Goal: Task Accomplishment & Management: Manage account settings

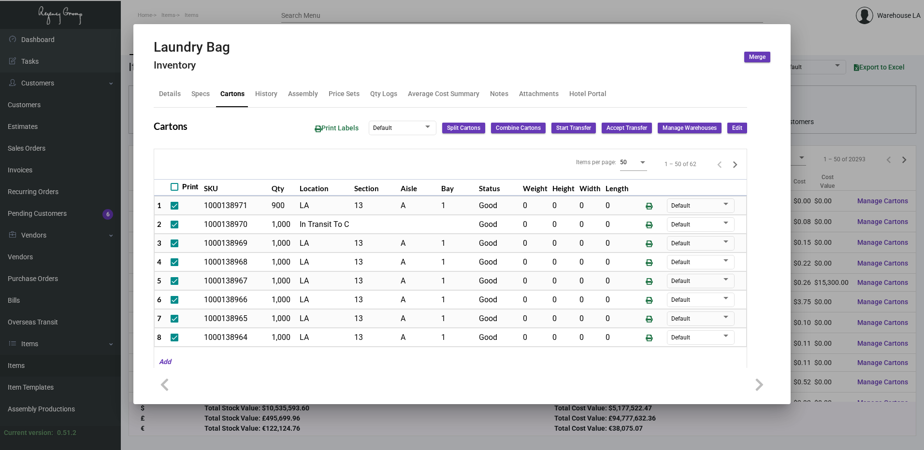
click at [737, 128] on button "Edit" at bounding box center [737, 128] width 20 height 11
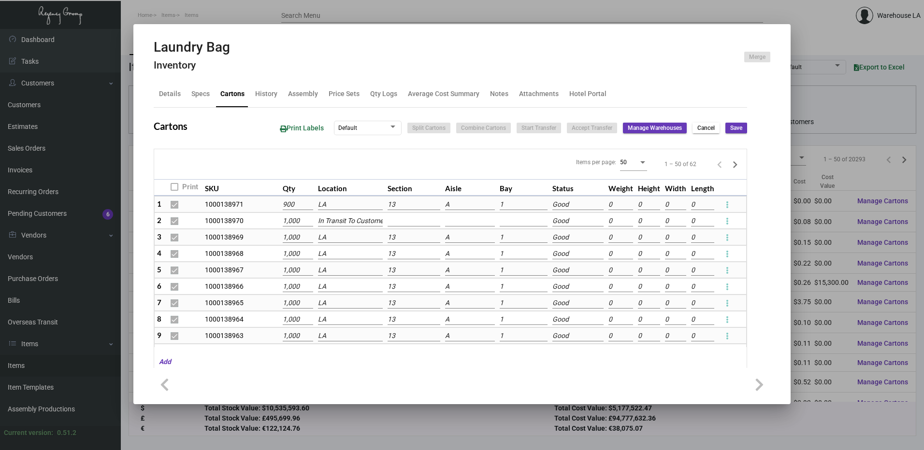
click at [402, 207] on input "13" at bounding box center [413, 204] width 53 height 11
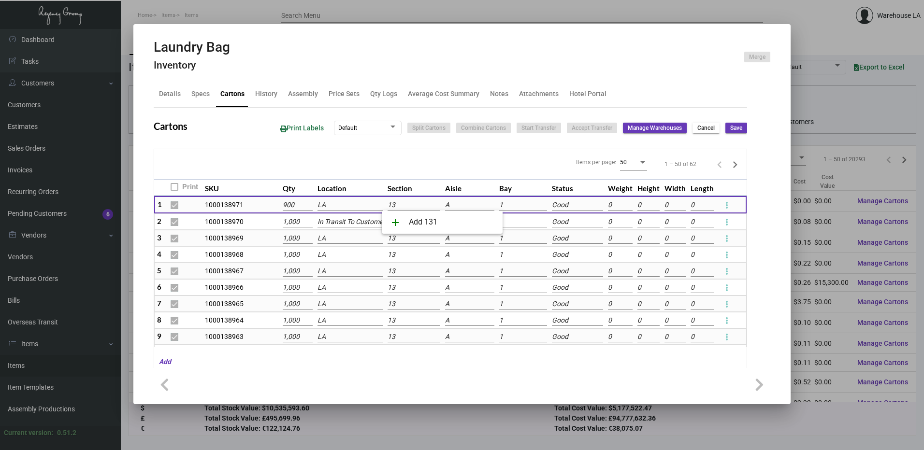
type input "1"
type input "14"
click at [426, 217] on span "add Add 14" at bounding box center [441, 222] width 105 height 23
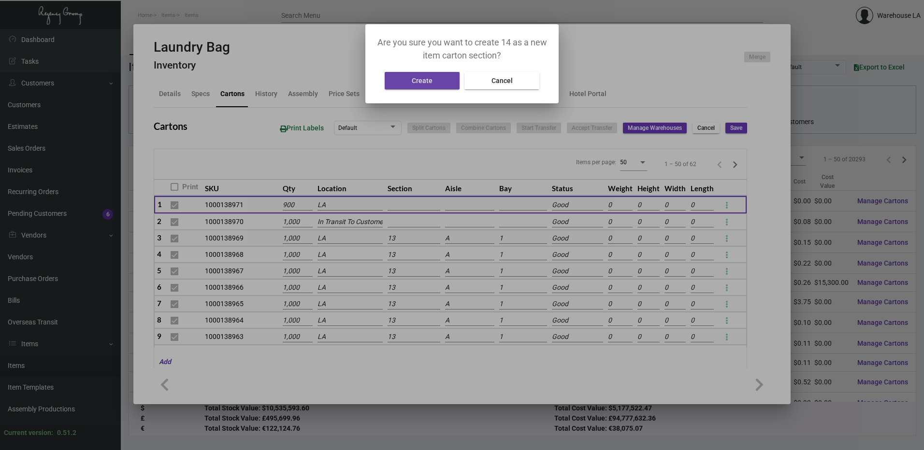
click at [406, 74] on button "Create" at bounding box center [421, 80] width 75 height 17
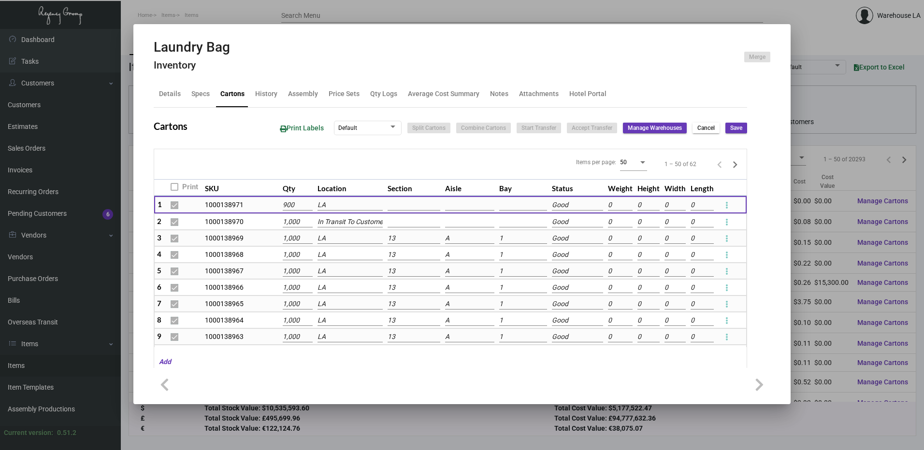
type input "14"
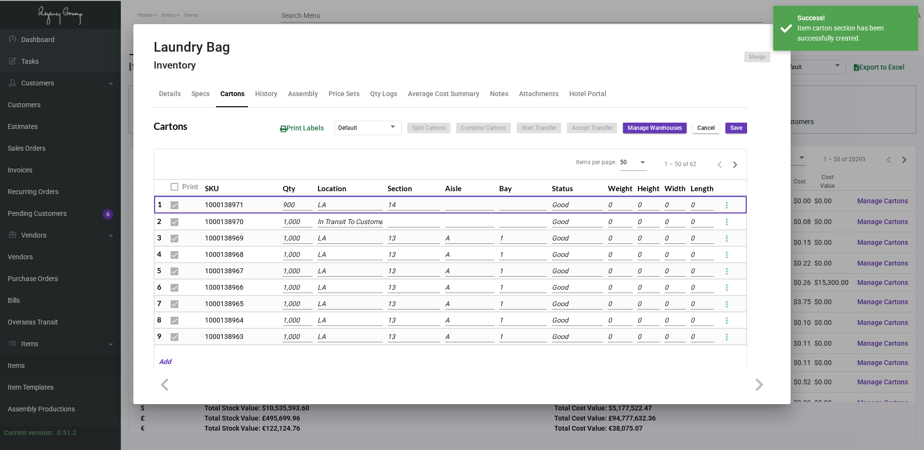
click at [412, 235] on input "13" at bounding box center [413, 238] width 53 height 11
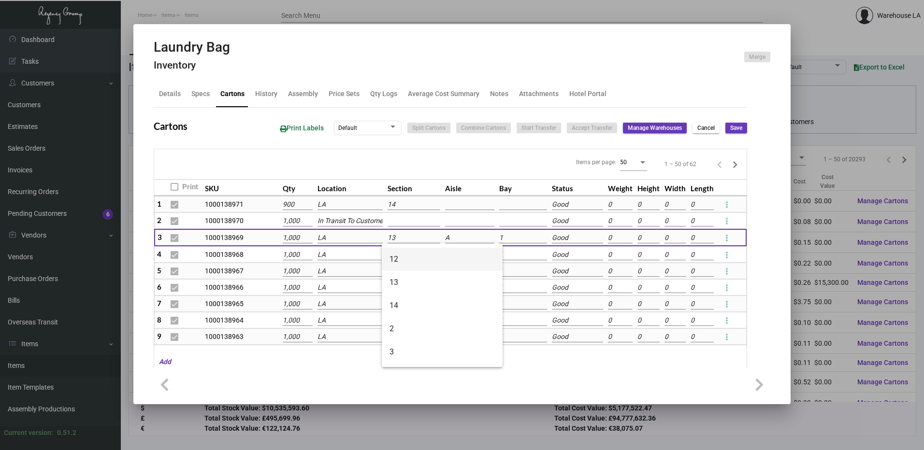
scroll to position [48, 0]
click at [401, 318] on span "14" at bounding box center [441, 322] width 105 height 23
type input "14"
click at [391, 262] on td "13" at bounding box center [413, 254] width 57 height 16
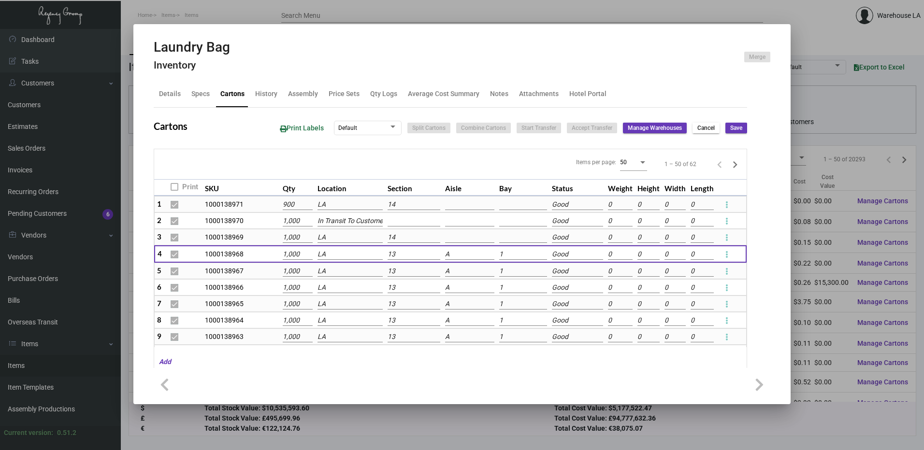
click at [395, 256] on input "13" at bounding box center [413, 254] width 53 height 11
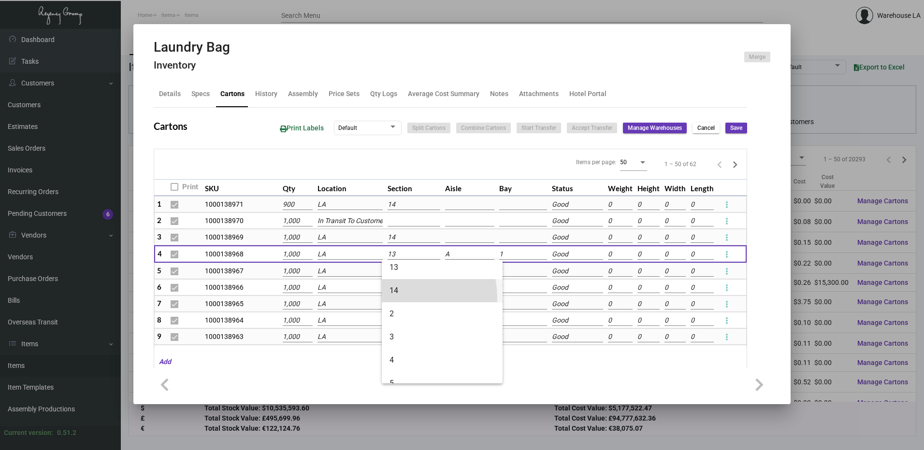
click at [410, 297] on span "14" at bounding box center [441, 290] width 105 height 23
type input "14"
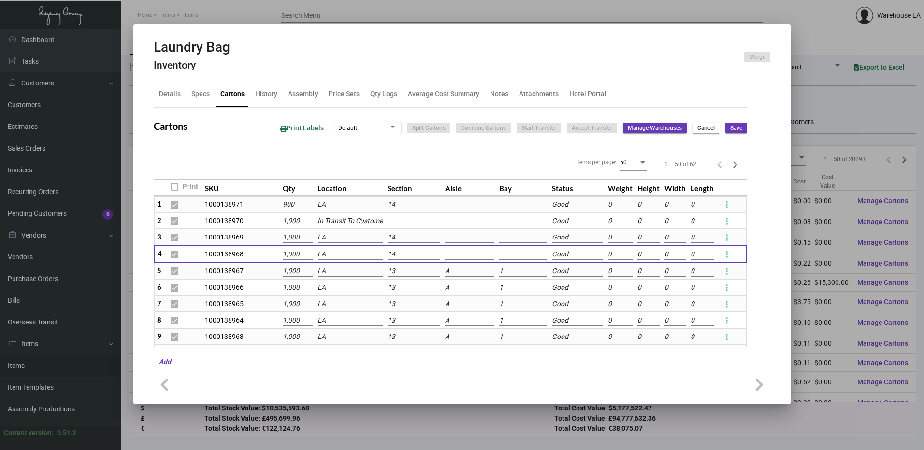
click at [404, 269] on input "13" at bounding box center [413, 271] width 53 height 11
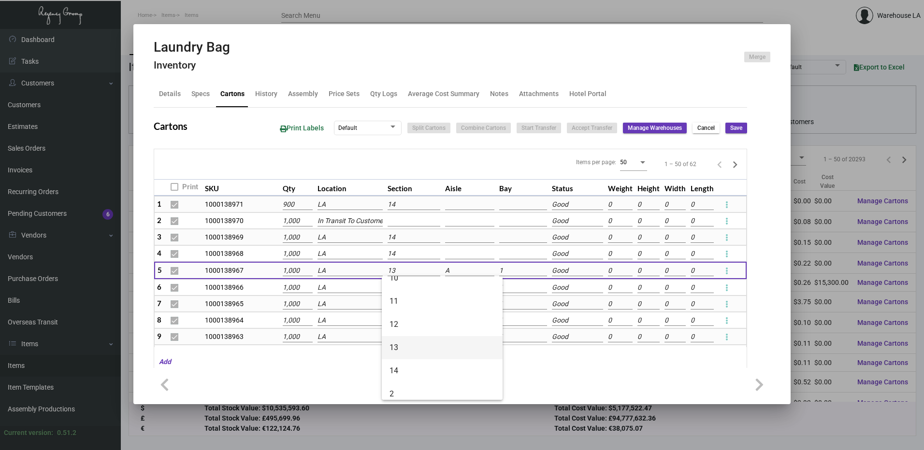
scroll to position [48, 0]
click at [388, 353] on mat-option "14" at bounding box center [442, 355] width 121 height 23
type input "14"
click at [400, 288] on input "13" at bounding box center [413, 288] width 53 height 11
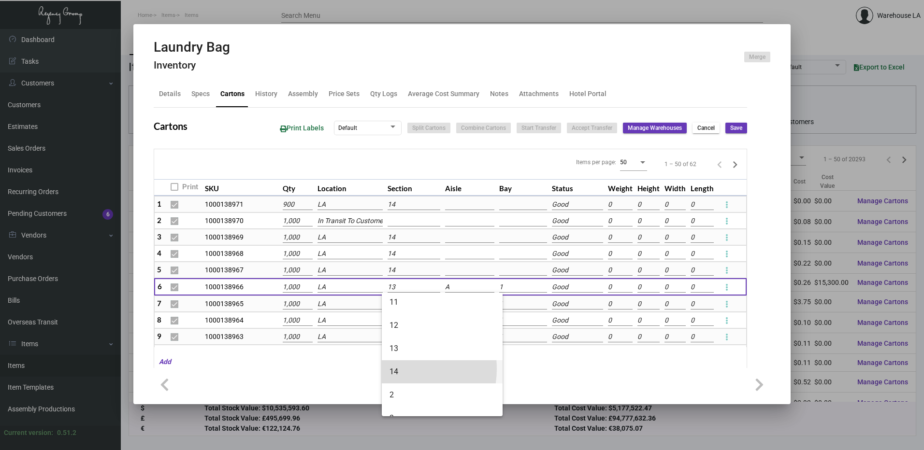
click at [400, 369] on span "14" at bounding box center [441, 371] width 105 height 23
type input "14"
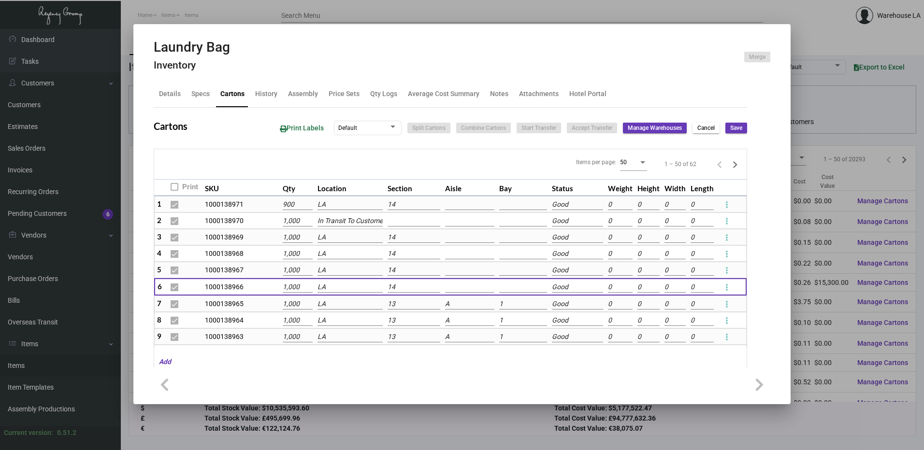
click at [402, 307] on input "13" at bounding box center [413, 304] width 53 height 11
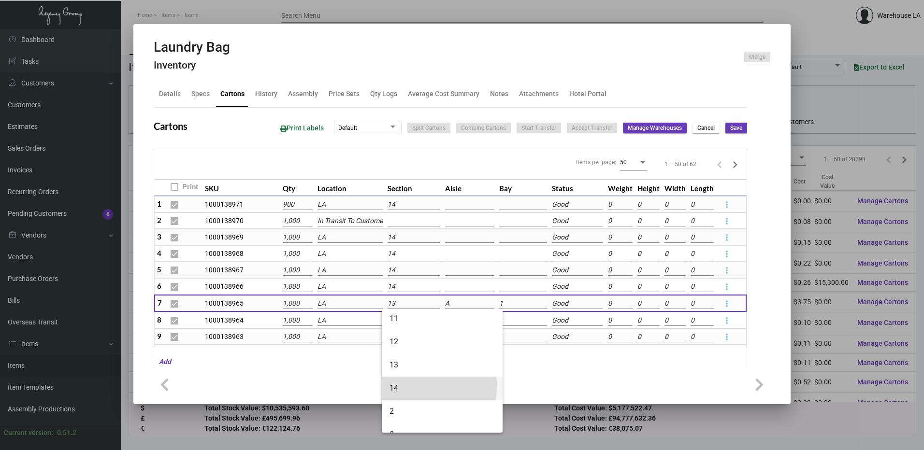
click at [404, 386] on span "14" at bounding box center [441, 388] width 105 height 23
type input "14"
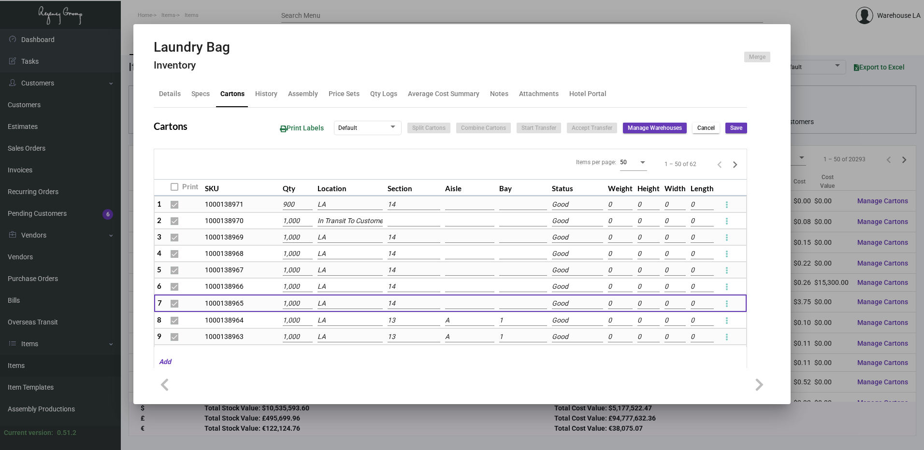
click at [401, 323] on input "13" at bounding box center [413, 320] width 53 height 11
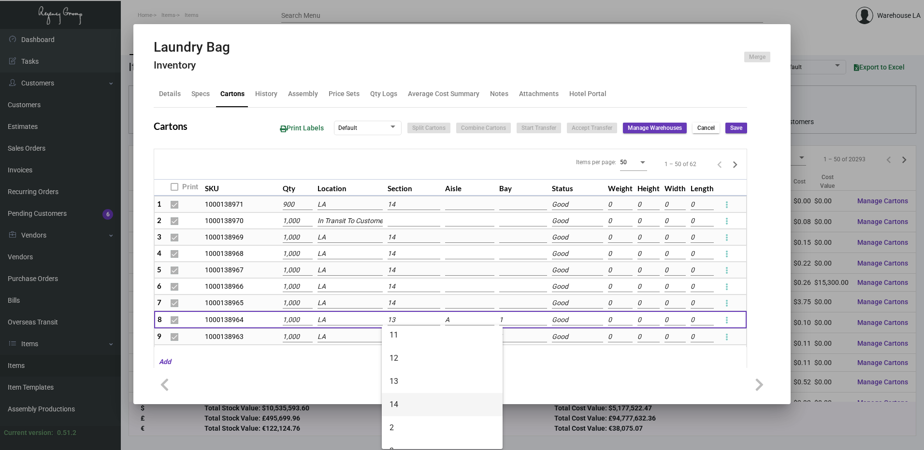
click at [406, 407] on span "14" at bounding box center [441, 404] width 105 height 23
type input "14"
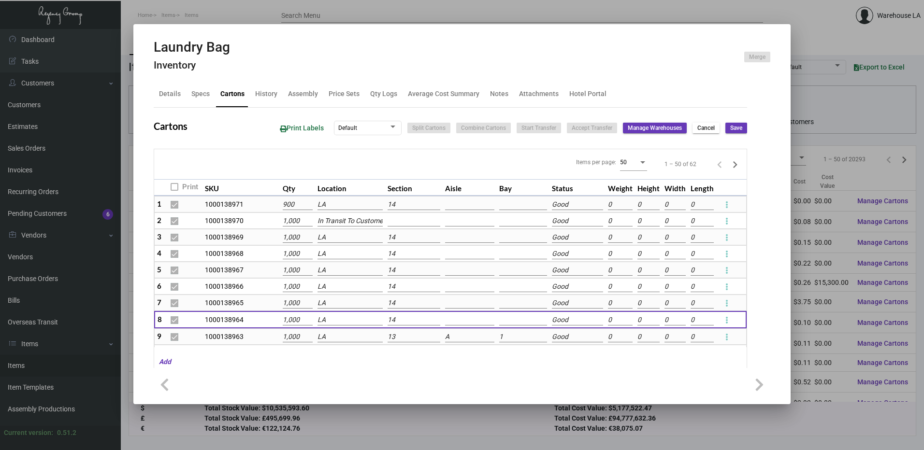
click at [397, 336] on input "13" at bounding box center [413, 337] width 53 height 11
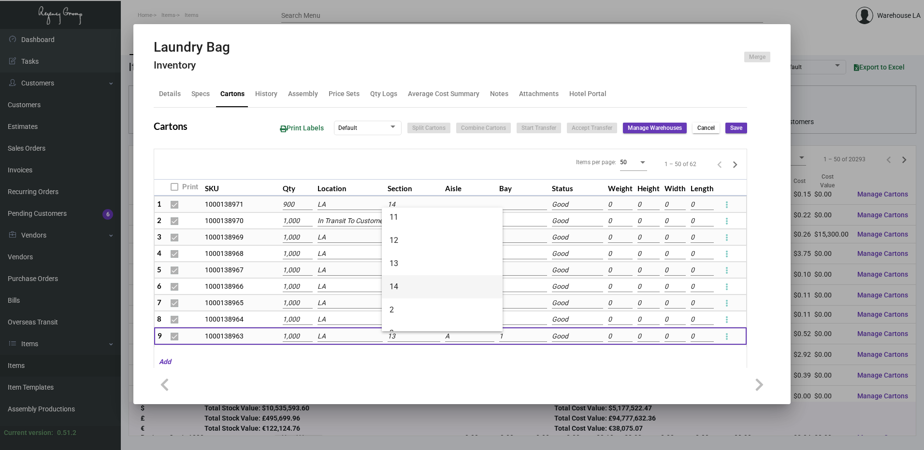
click at [413, 281] on span "14" at bounding box center [441, 286] width 105 height 23
type input "14"
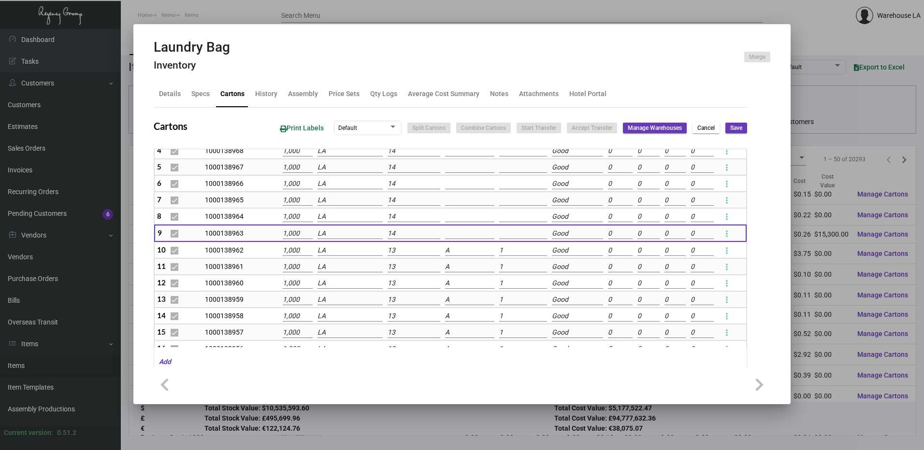
scroll to position [97, 0]
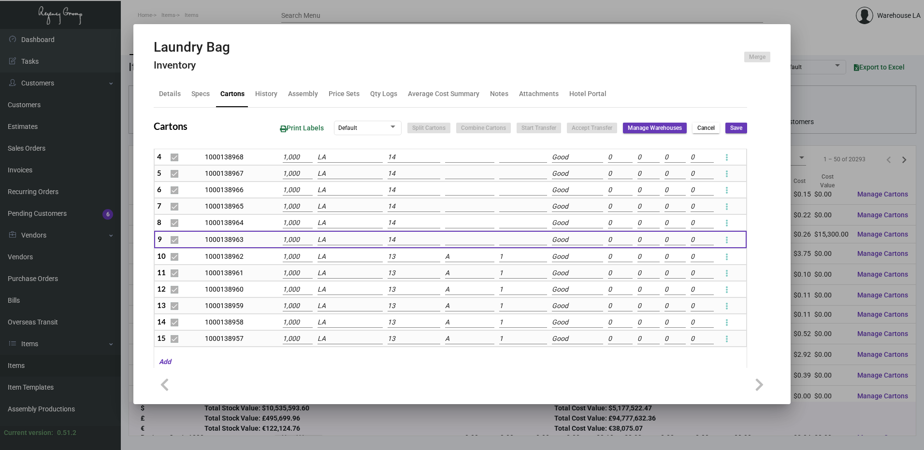
click at [400, 253] on input "13" at bounding box center [413, 257] width 53 height 11
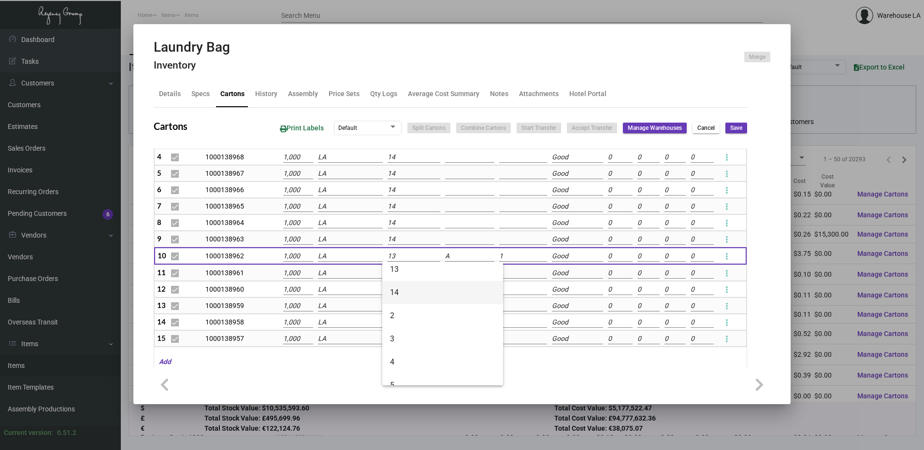
click at [399, 290] on span "14" at bounding box center [442, 292] width 105 height 23
type input "14"
click at [396, 272] on input "13" at bounding box center [413, 273] width 53 height 11
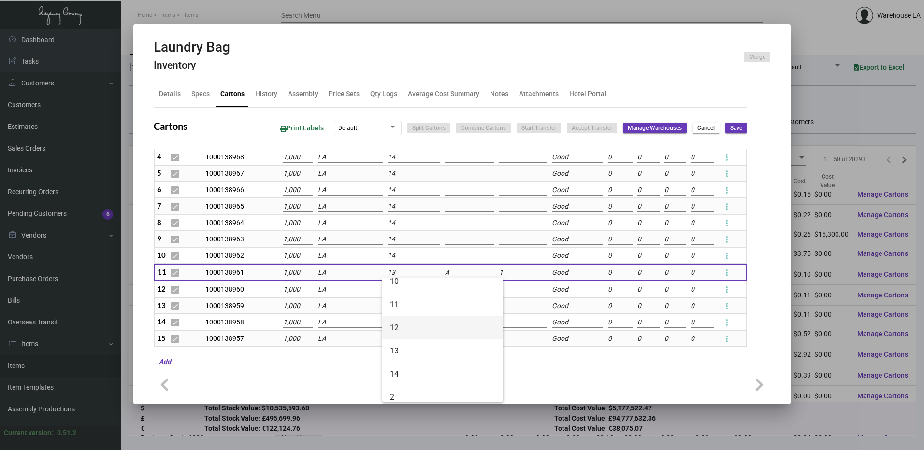
scroll to position [48, 0]
click at [405, 359] on span "14" at bounding box center [442, 357] width 105 height 23
type input "14"
click at [401, 291] on input "13" at bounding box center [413, 290] width 53 height 11
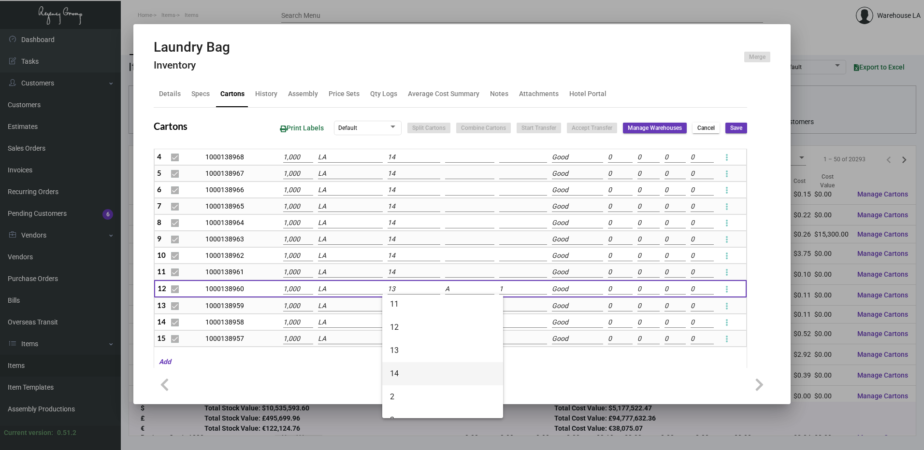
click at [405, 365] on span "14" at bounding box center [442, 373] width 105 height 23
type input "14"
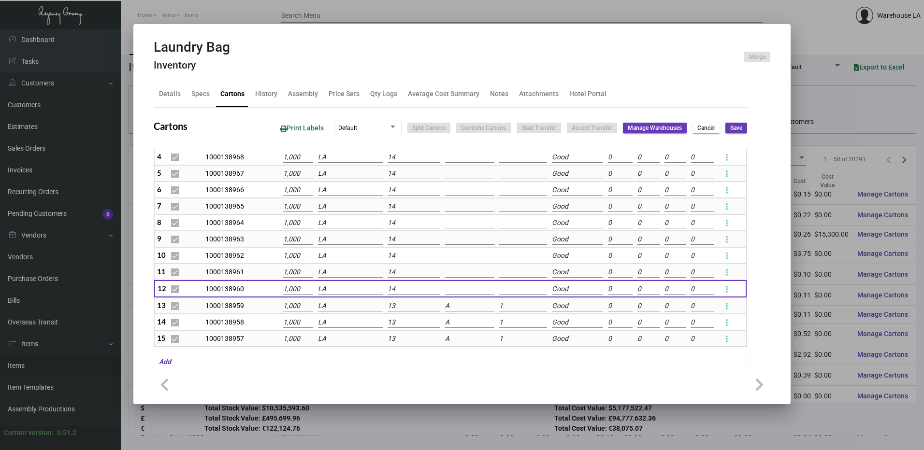
click at [398, 306] on input "13" at bounding box center [413, 306] width 53 height 11
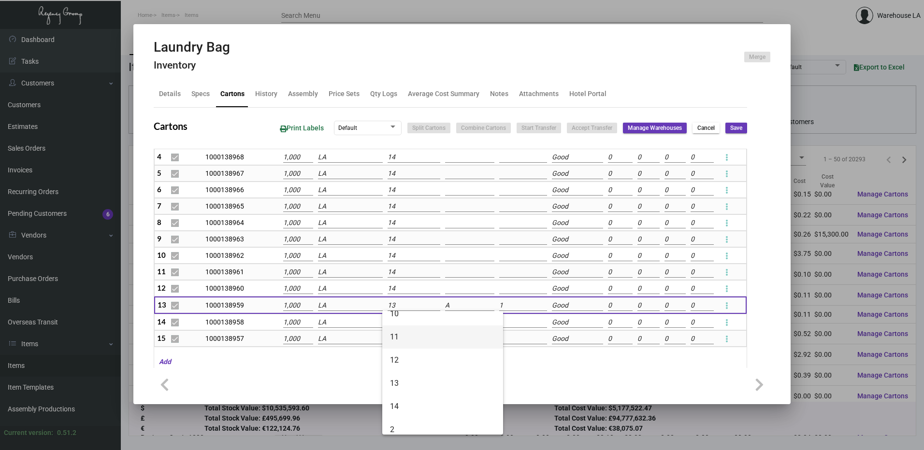
scroll to position [97, 0]
click at [407, 346] on span "14" at bounding box center [442, 341] width 105 height 23
type input "14"
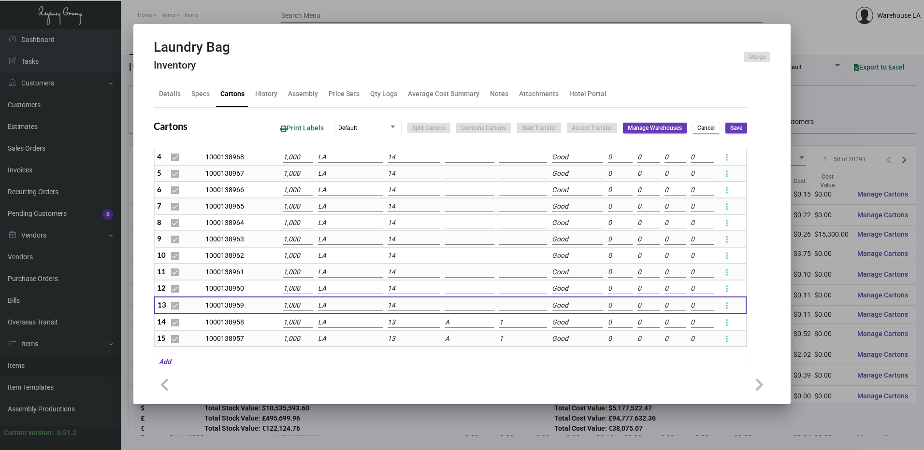
click at [402, 321] on input "13" at bounding box center [413, 322] width 53 height 11
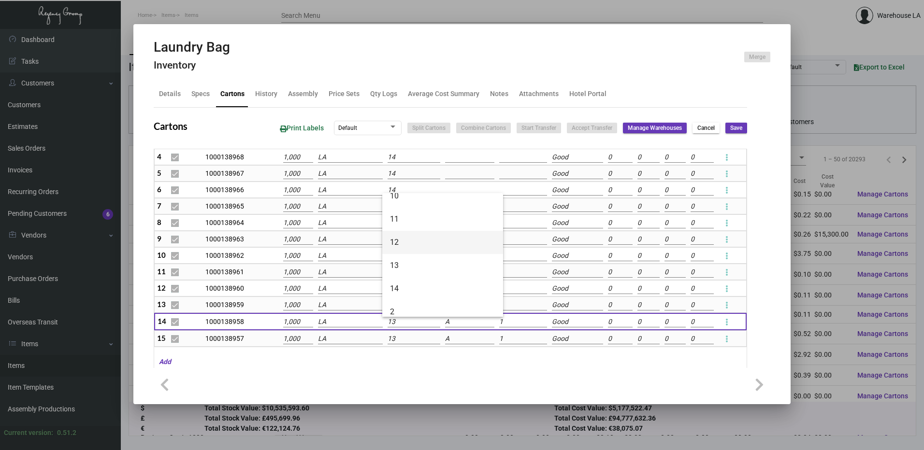
scroll to position [48, 0]
click at [414, 271] on span "14" at bounding box center [442, 272] width 105 height 23
type input "14"
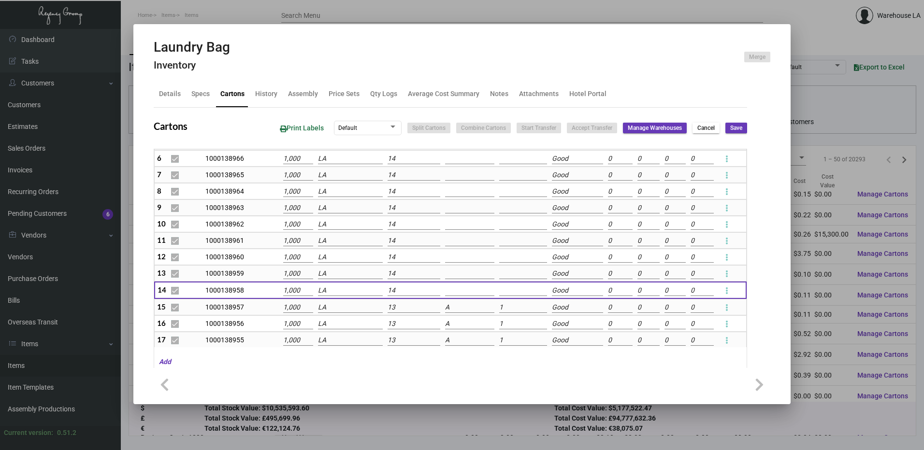
scroll to position [145, 0]
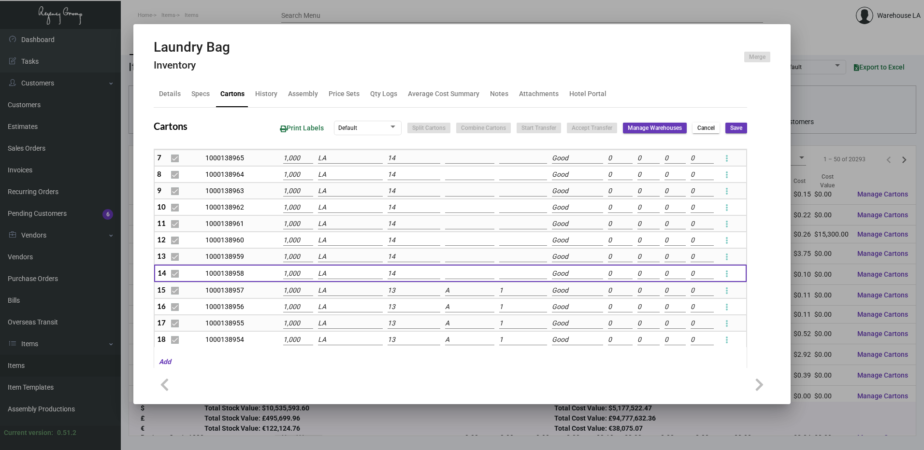
click at [400, 291] on input "13" at bounding box center [413, 290] width 53 height 11
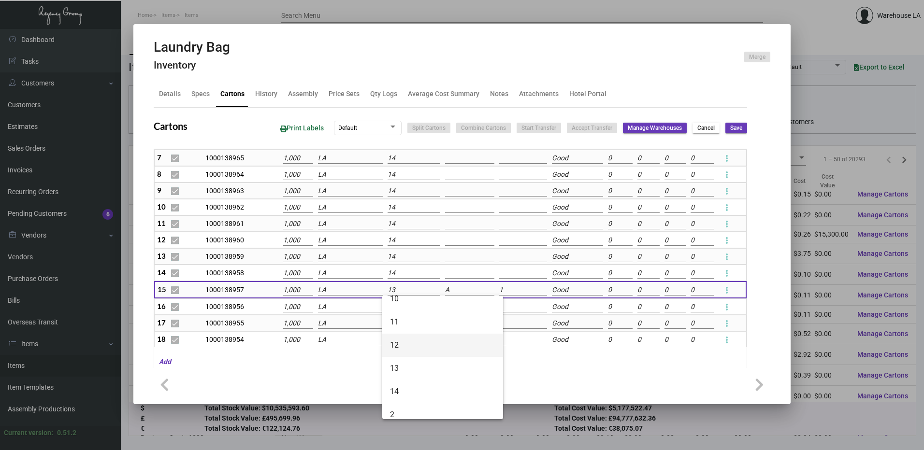
scroll to position [48, 0]
click at [410, 372] on span "14" at bounding box center [442, 374] width 105 height 23
type input "14"
click at [399, 307] on input "13" at bounding box center [413, 307] width 53 height 11
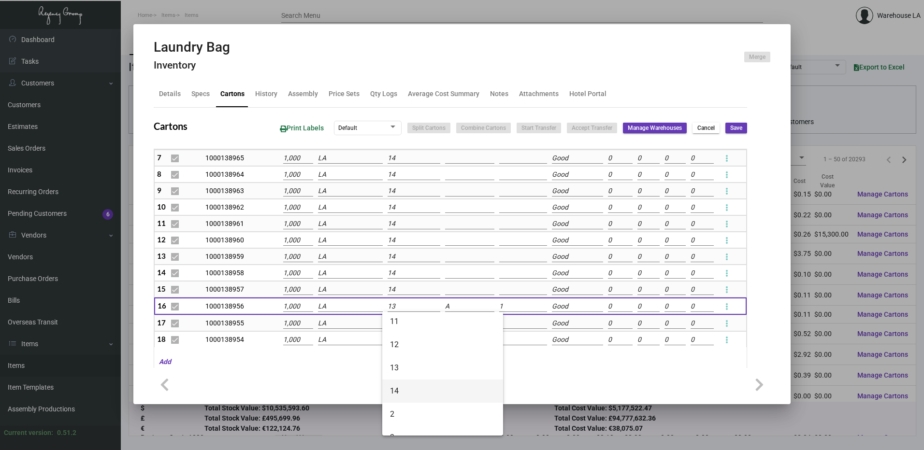
click at [403, 382] on span "14" at bounding box center [442, 391] width 105 height 23
type input "14"
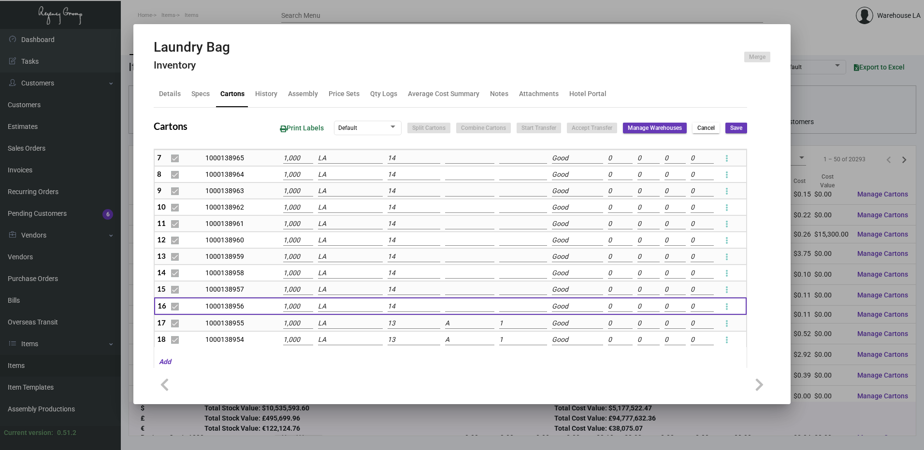
click at [395, 323] on input "13" at bounding box center [413, 323] width 53 height 11
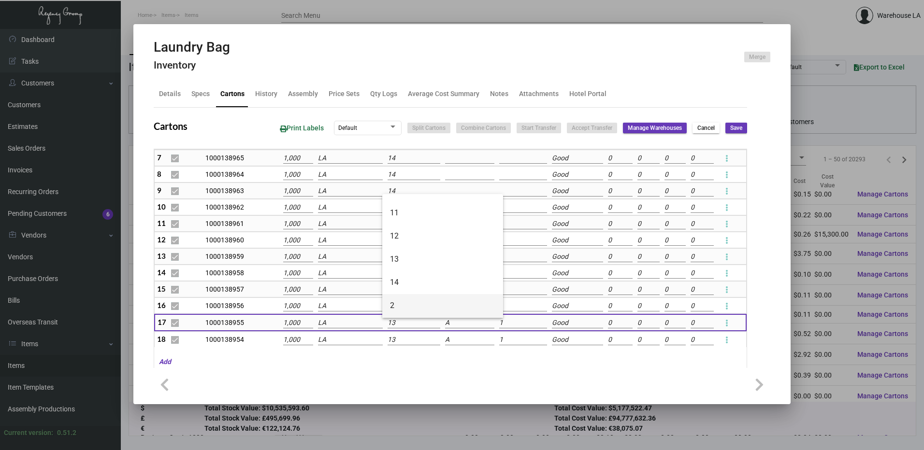
scroll to position [97, 0]
click at [409, 222] on span "14" at bounding box center [442, 224] width 105 height 23
type input "14"
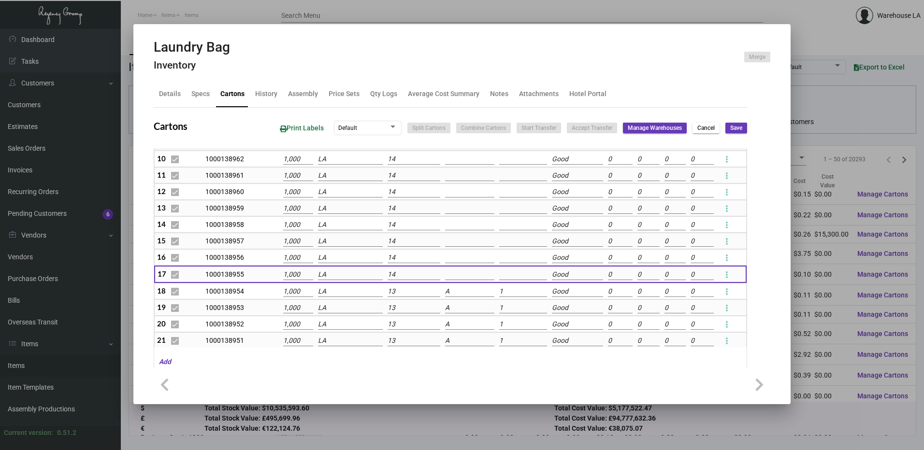
click at [409, 288] on input "13" at bounding box center [413, 291] width 53 height 11
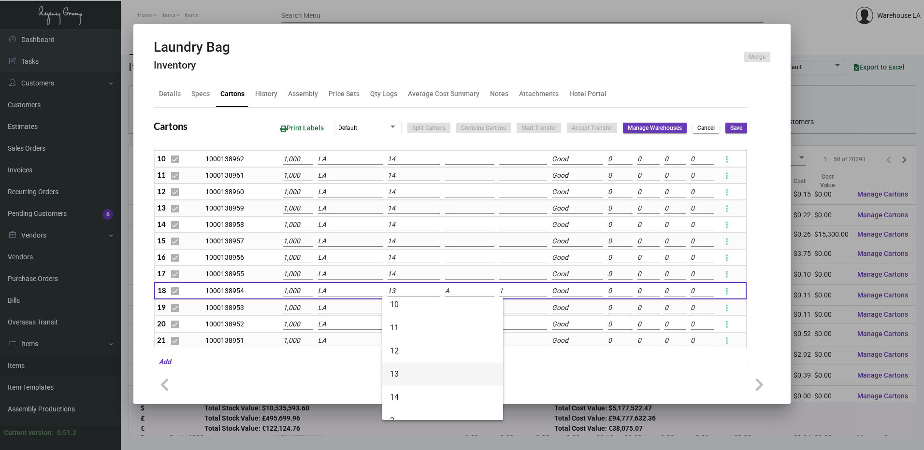
scroll to position [48, 0]
click at [405, 376] on span "14" at bounding box center [442, 375] width 105 height 23
type input "14"
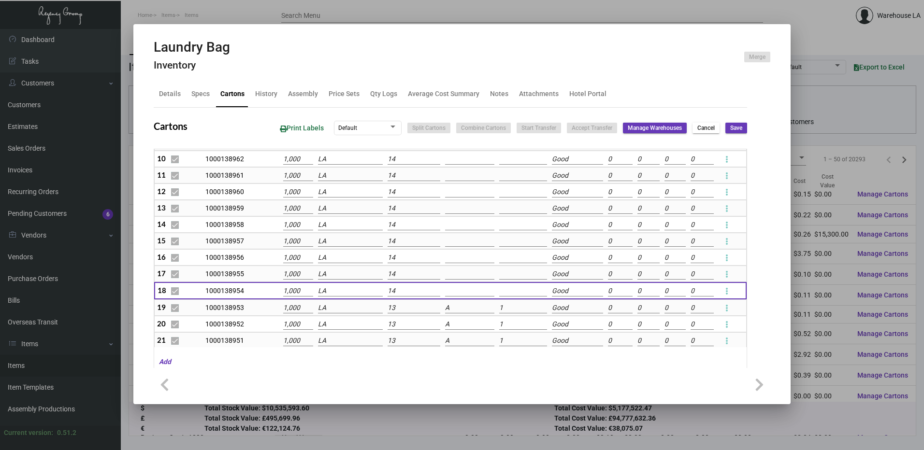
click at [400, 304] on input "13" at bounding box center [413, 308] width 53 height 11
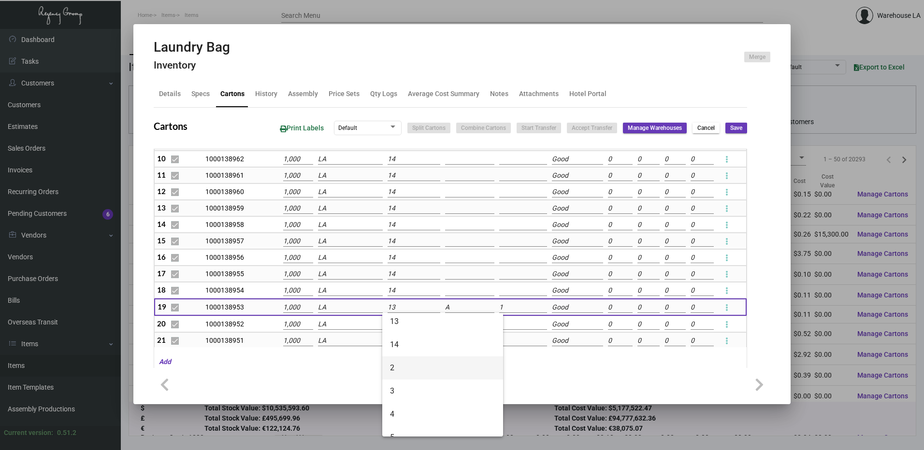
scroll to position [97, 0]
click at [400, 340] on span "14" at bounding box center [442, 343] width 105 height 23
type input "14"
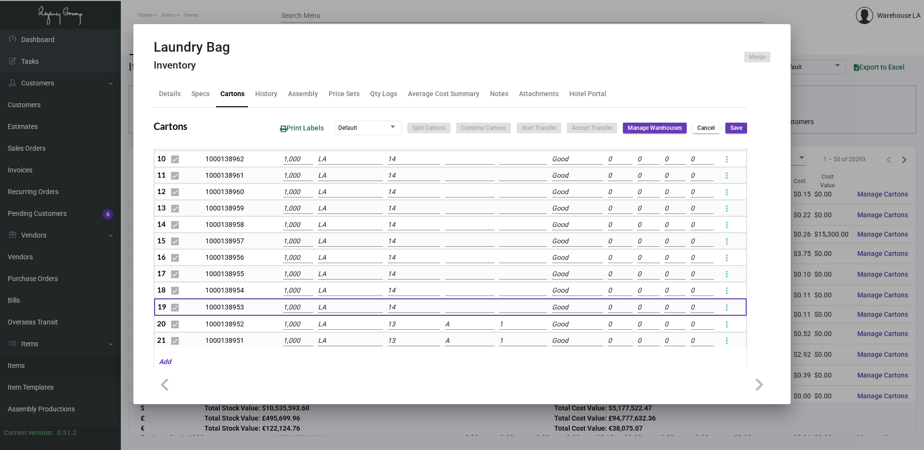
click at [395, 315] on td "14" at bounding box center [413, 307] width 57 height 17
click at [398, 321] on input "13" at bounding box center [413, 324] width 53 height 11
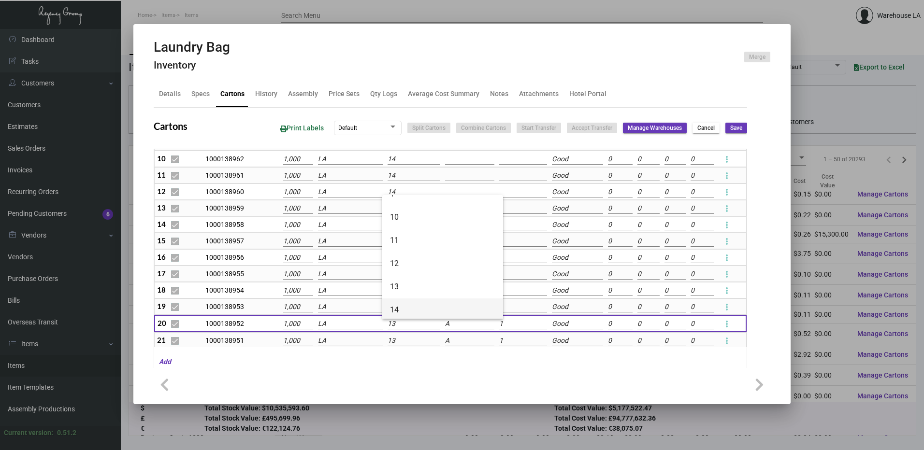
scroll to position [48, 0]
click at [417, 270] on span "14" at bounding box center [442, 274] width 105 height 23
type input "14"
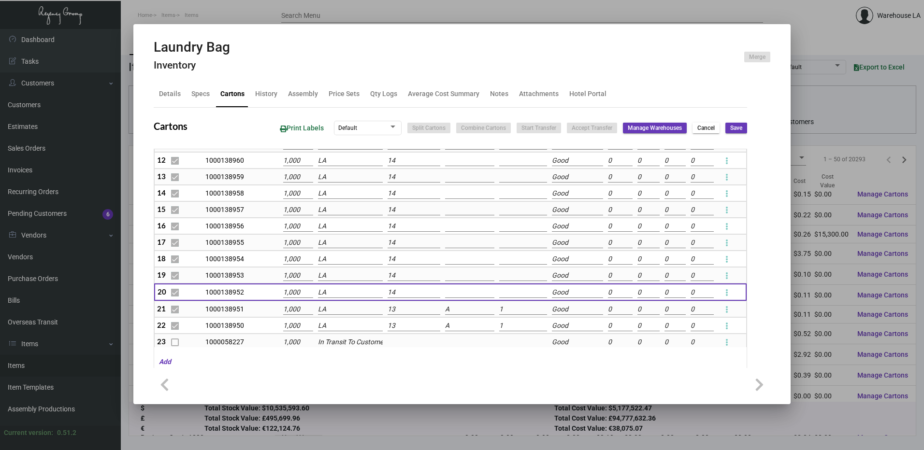
scroll to position [242, 0]
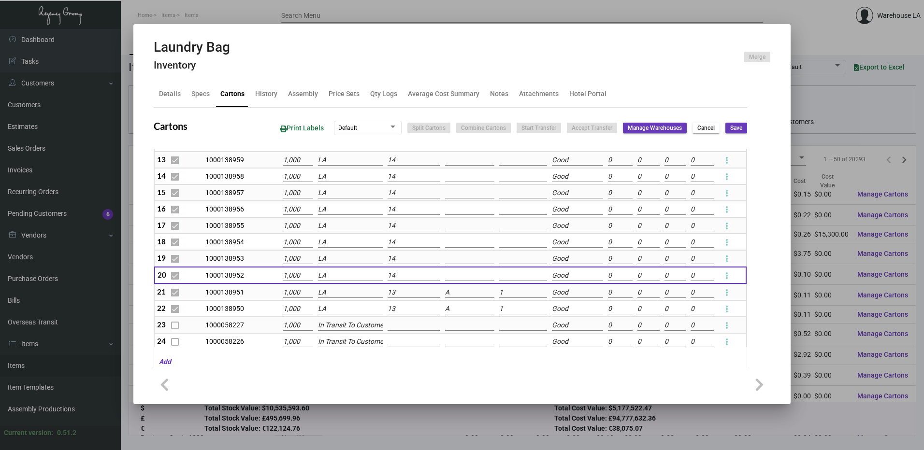
click at [402, 297] on input "13" at bounding box center [413, 292] width 53 height 11
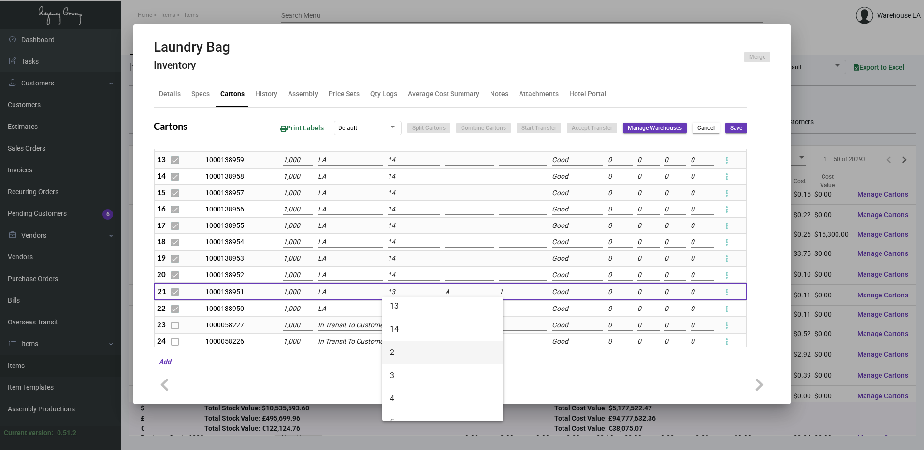
scroll to position [97, 0]
click at [398, 331] on span "14" at bounding box center [442, 328] width 105 height 23
type input "14"
click at [399, 306] on input "13" at bounding box center [413, 309] width 53 height 11
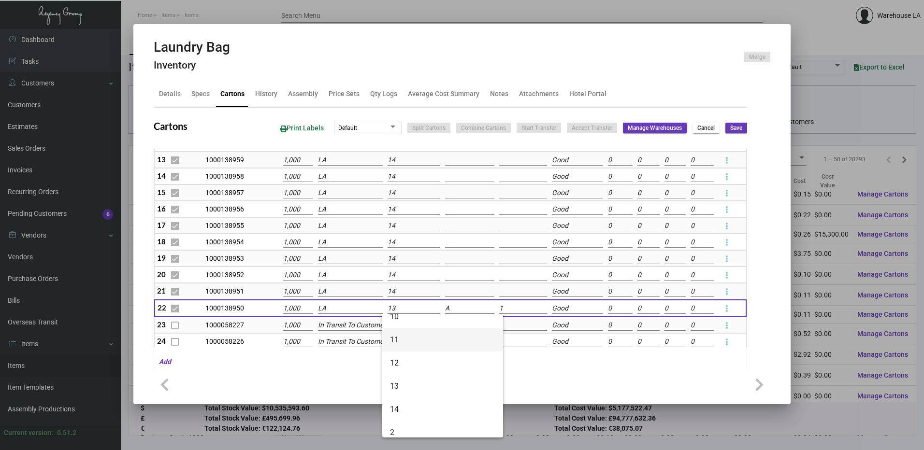
scroll to position [48, 0]
click at [403, 389] on span "14" at bounding box center [442, 393] width 105 height 23
type input "14"
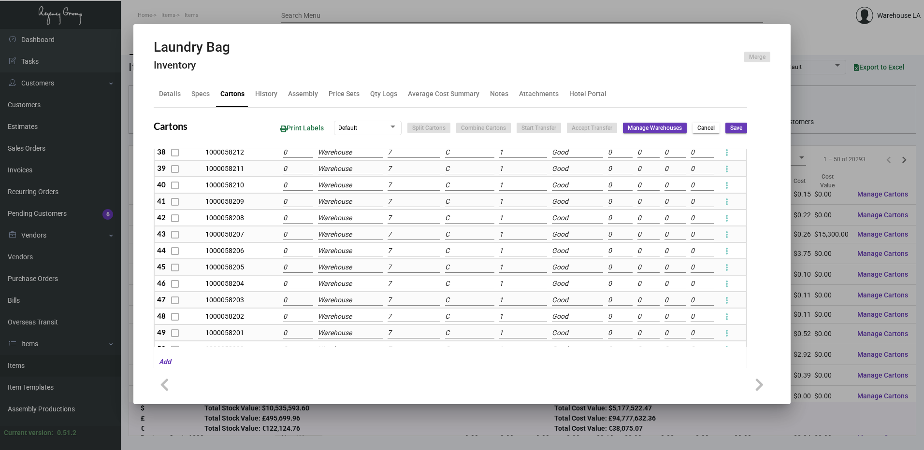
scroll to position [0, 0]
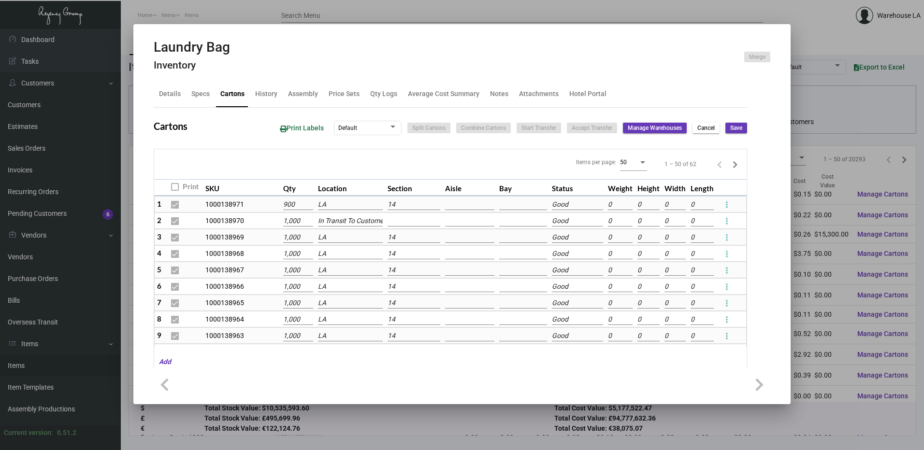
click at [452, 206] on input at bounding box center [469, 204] width 49 height 11
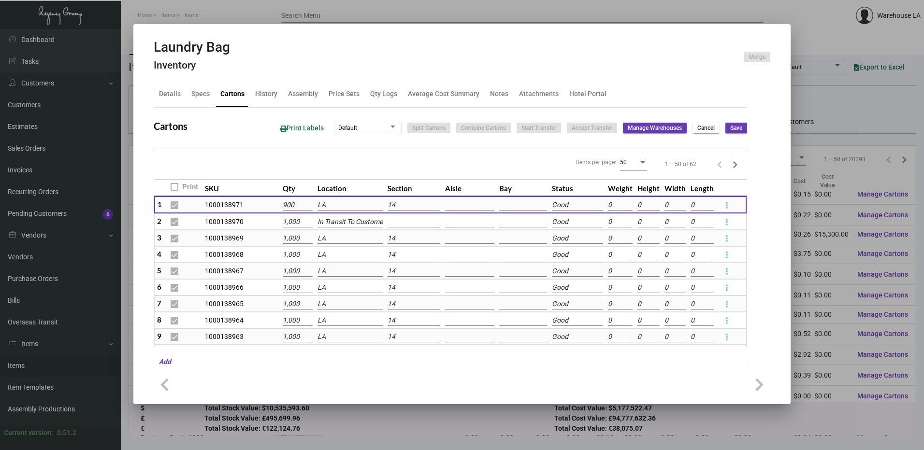
click at [447, 200] on input at bounding box center [469, 205] width 49 height 11
type input "A"
click at [461, 228] on span "add Add A" at bounding box center [497, 222] width 105 height 23
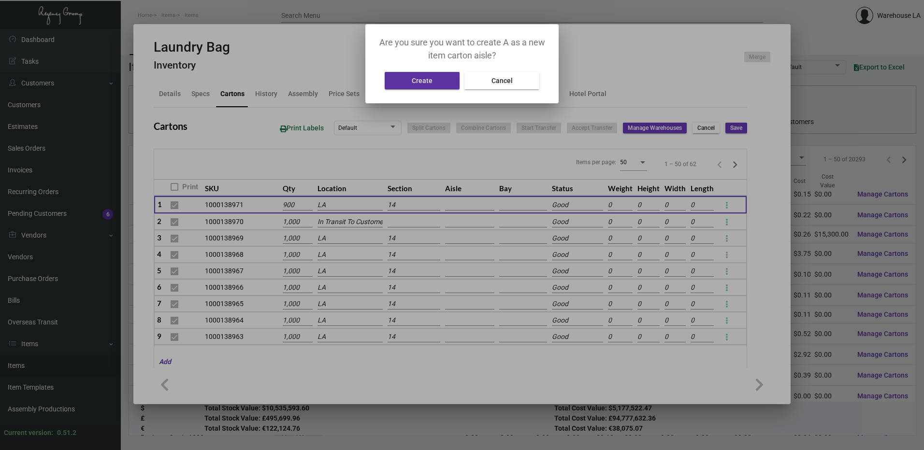
click at [426, 85] on button "Create" at bounding box center [421, 80] width 75 height 17
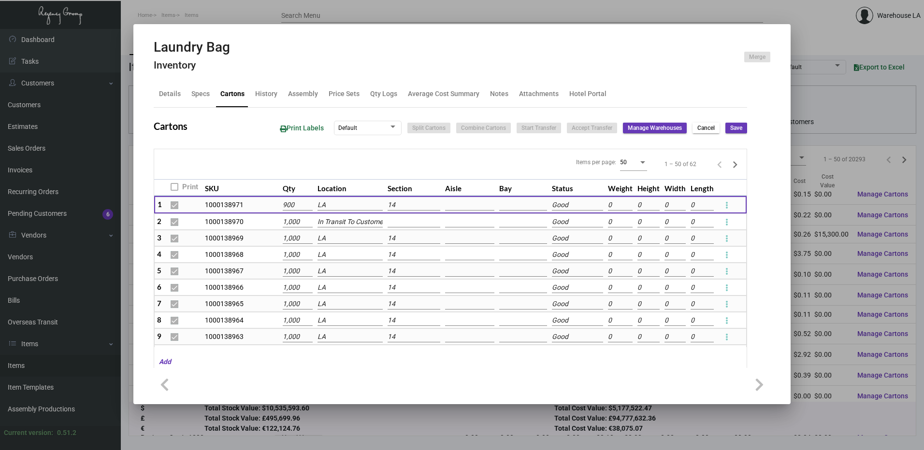
type input "A"
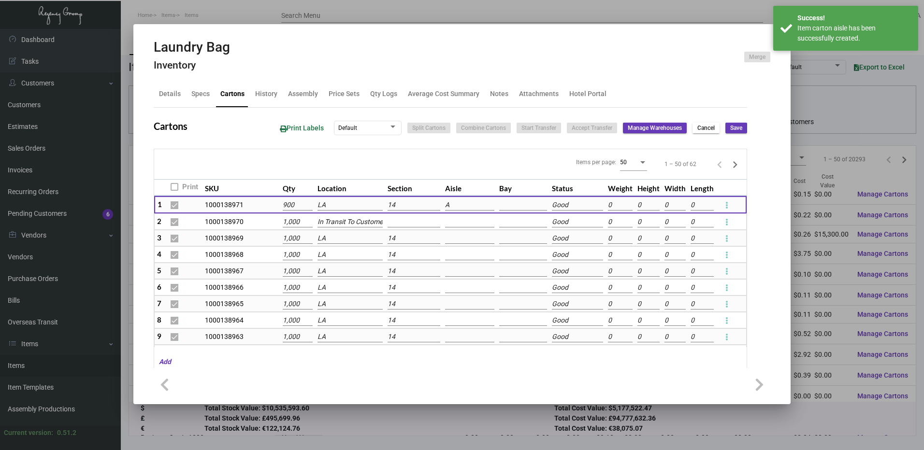
click at [513, 204] on input at bounding box center [523, 205] width 48 height 11
type input "1"
click at [507, 217] on mat-icon "add" at bounding box center [504, 223] width 12 height 12
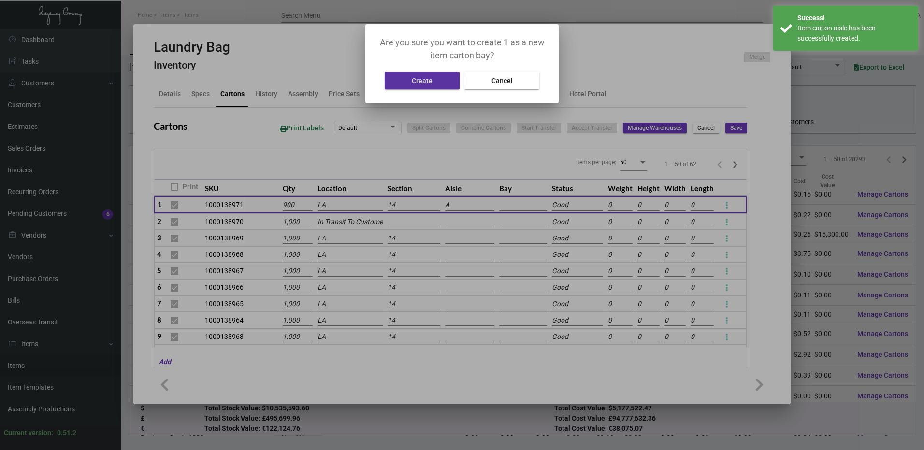
click at [421, 83] on span "Create" at bounding box center [422, 81] width 21 height 8
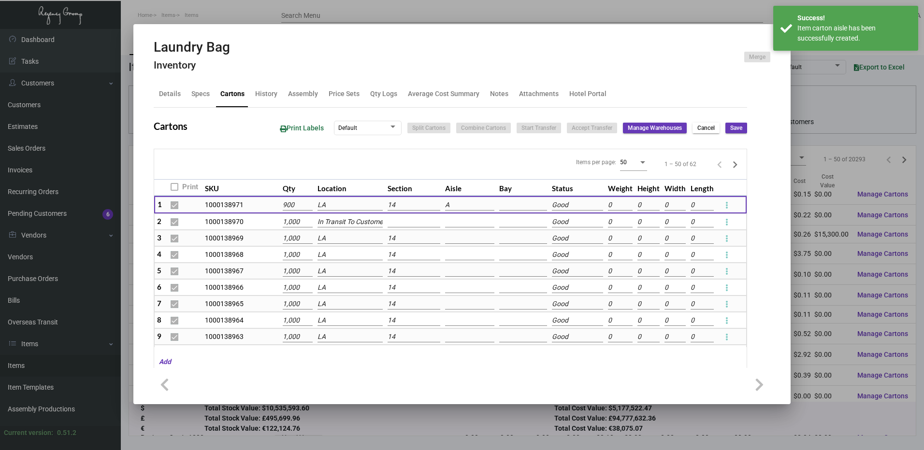
type input "1"
click at [513, 205] on input "1" at bounding box center [523, 205] width 48 height 11
type input "2"
click at [505, 220] on mat-icon "add" at bounding box center [504, 223] width 12 height 12
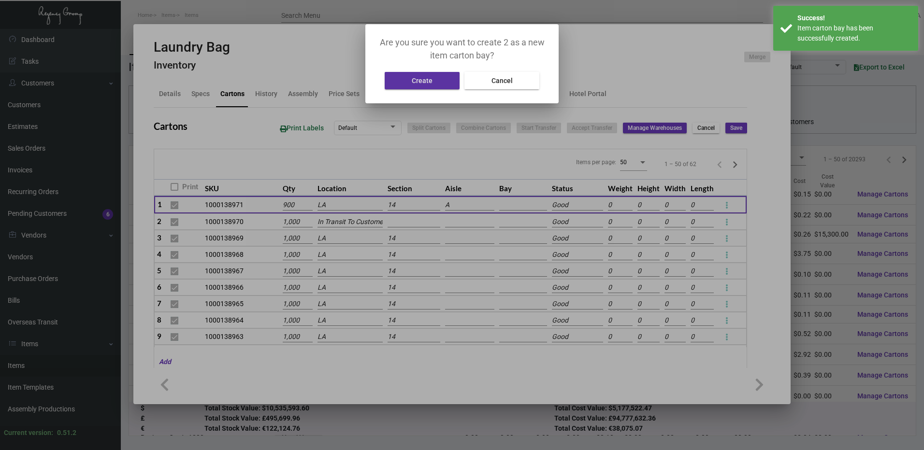
click at [441, 83] on button "Create" at bounding box center [421, 80] width 75 height 17
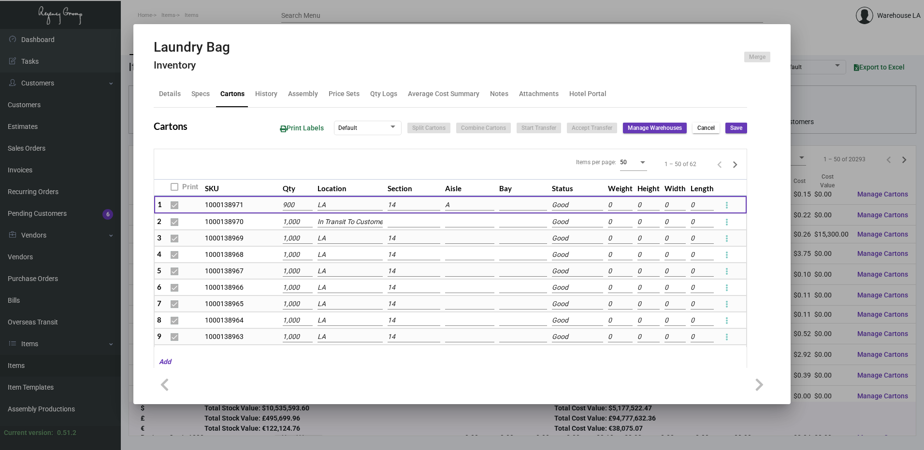
type input "2"
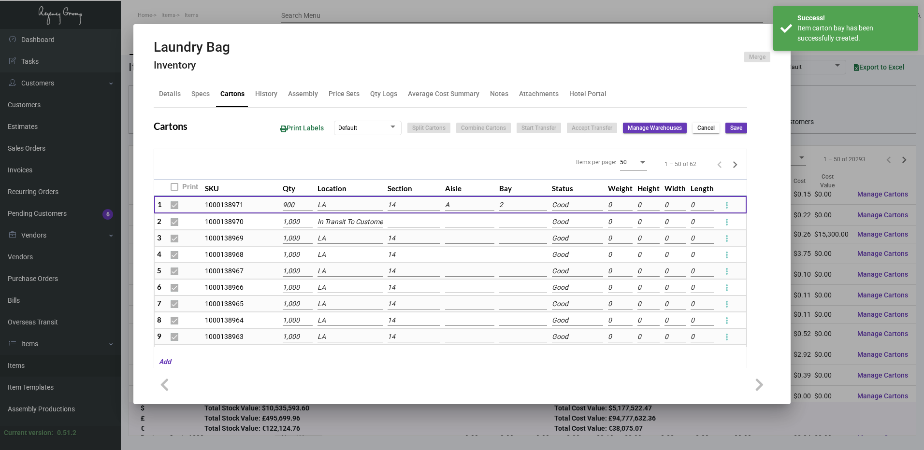
click at [507, 205] on input "2" at bounding box center [523, 205] width 48 height 11
type input "3"
click at [521, 222] on span "add Add 3" at bounding box center [550, 222] width 105 height 23
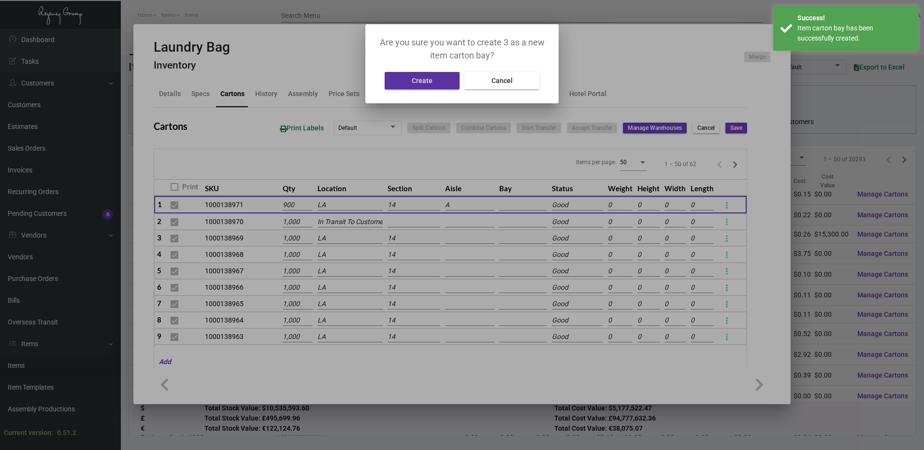
click at [441, 80] on button "Create" at bounding box center [421, 80] width 75 height 17
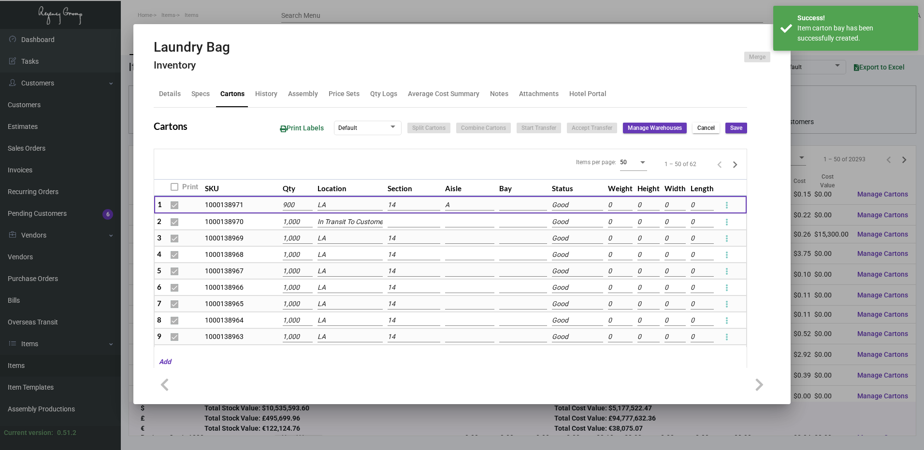
type input "3"
click at [502, 205] on input "3" at bounding box center [523, 205] width 48 height 11
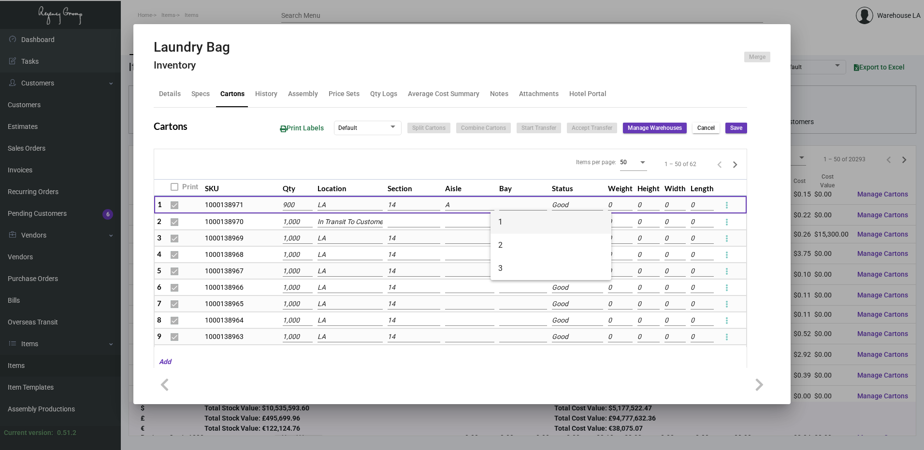
click at [508, 216] on span "1" at bounding box center [550, 222] width 105 height 23
type input "1"
click at [457, 240] on input at bounding box center [469, 238] width 49 height 11
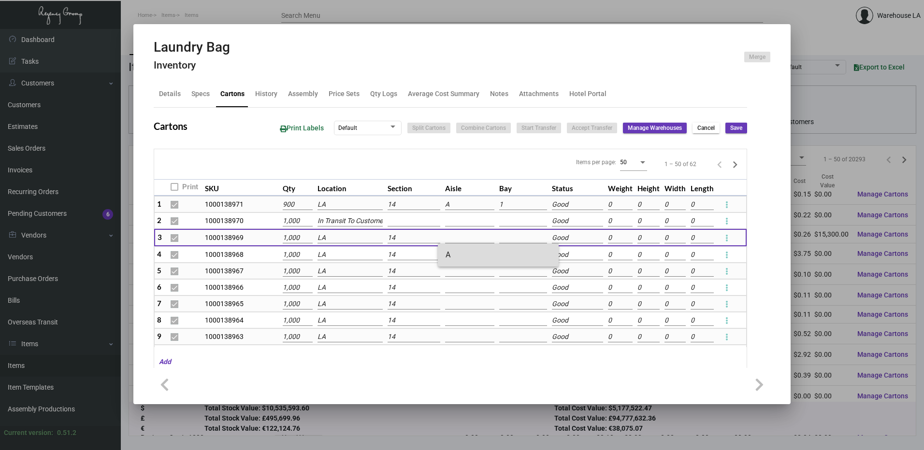
click at [463, 259] on span "A" at bounding box center [497, 254] width 105 height 23
type input "A"
click at [510, 236] on input at bounding box center [523, 238] width 48 height 11
click at [508, 248] on span "1" at bounding box center [550, 254] width 105 height 23
type input "1"
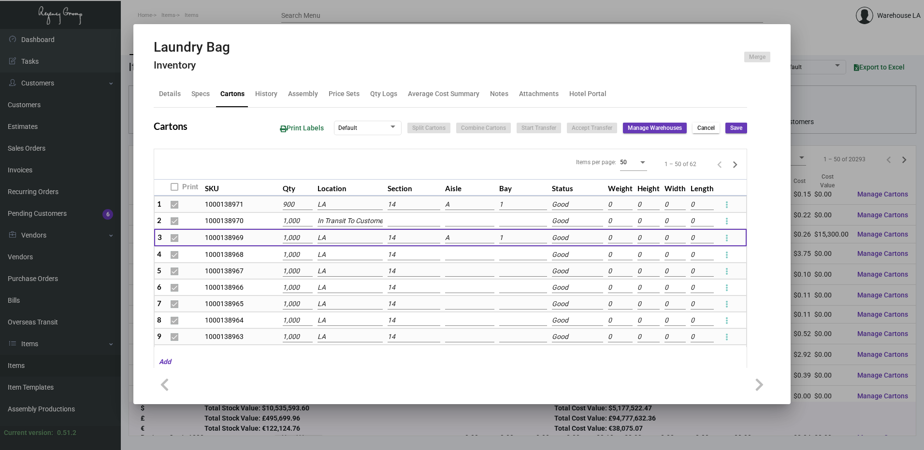
click at [460, 251] on input at bounding box center [469, 255] width 49 height 11
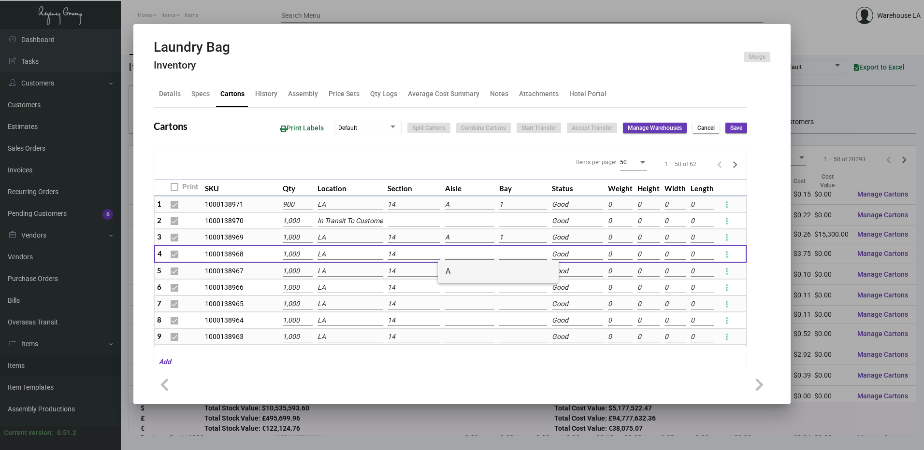
drag, startPoint x: 455, startPoint y: 272, endPoint x: 464, endPoint y: 267, distance: 10.4
click at [456, 271] on span "A" at bounding box center [497, 271] width 105 height 23
type input "A"
click at [505, 256] on input at bounding box center [523, 254] width 48 height 11
click at [518, 279] on span "1" at bounding box center [550, 271] width 105 height 23
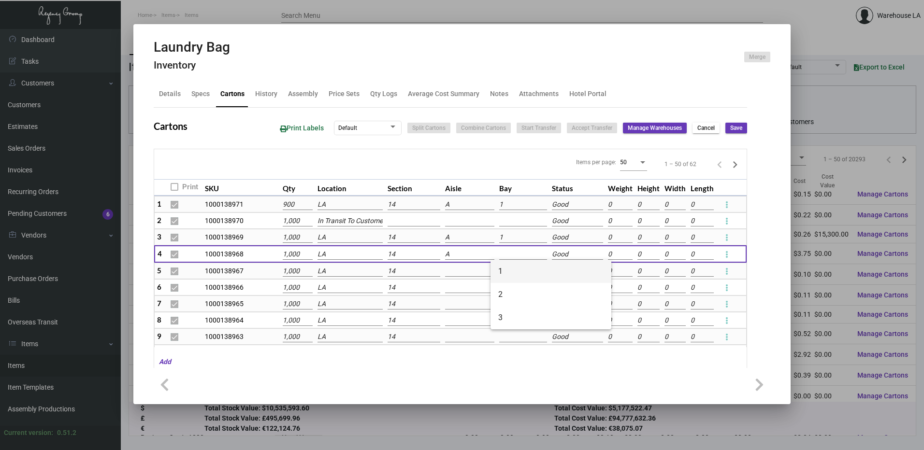
type input "1"
click at [469, 274] on input at bounding box center [469, 271] width 49 height 11
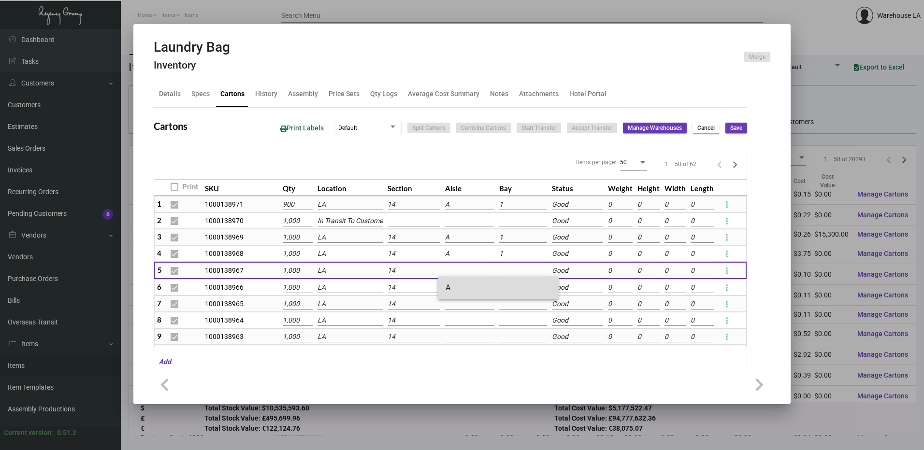
drag, startPoint x: 470, startPoint y: 286, endPoint x: 503, endPoint y: 269, distance: 37.4
click at [472, 284] on span "A" at bounding box center [497, 287] width 105 height 23
type input "A"
click at [508, 271] on input at bounding box center [523, 271] width 48 height 11
click at [519, 286] on span "1" at bounding box center [550, 287] width 105 height 23
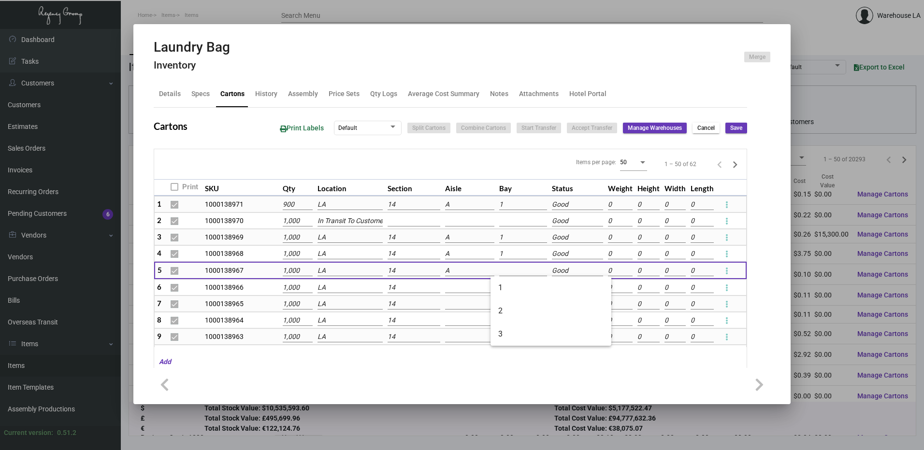
type input "1"
click at [459, 286] on input at bounding box center [469, 288] width 49 height 11
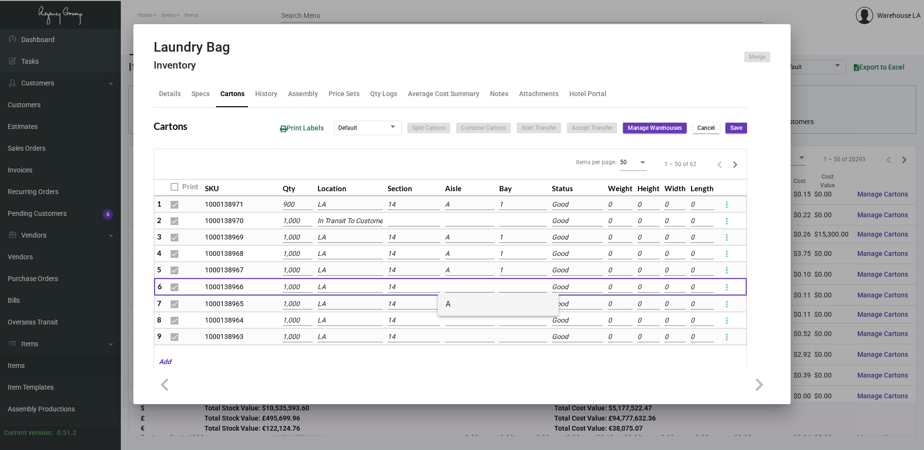
drag, startPoint x: 463, startPoint y: 301, endPoint x: 492, endPoint y: 292, distance: 30.1
click at [464, 301] on span "A" at bounding box center [497, 304] width 105 height 23
type input "A"
click at [509, 288] on input at bounding box center [523, 287] width 48 height 11
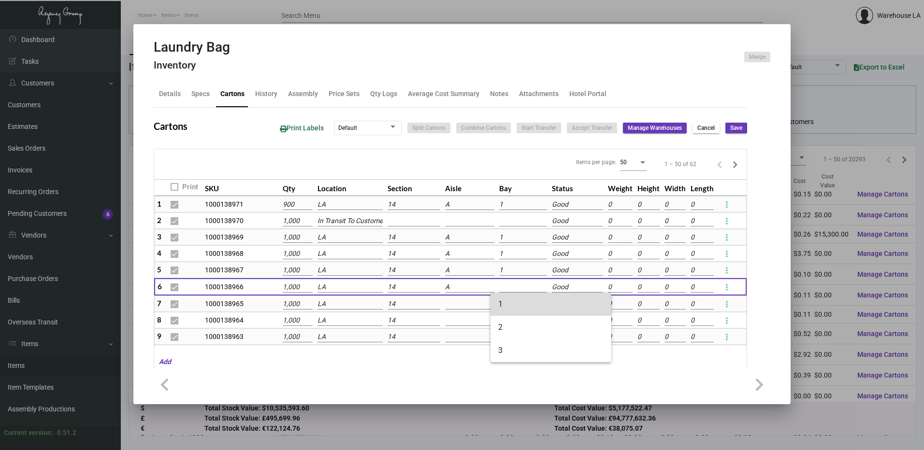
drag, startPoint x: 513, startPoint y: 301, endPoint x: 451, endPoint y: 303, distance: 62.8
click at [514, 301] on span "1" at bounding box center [550, 304] width 105 height 23
type input "1"
click at [450, 306] on input at bounding box center [469, 304] width 49 height 11
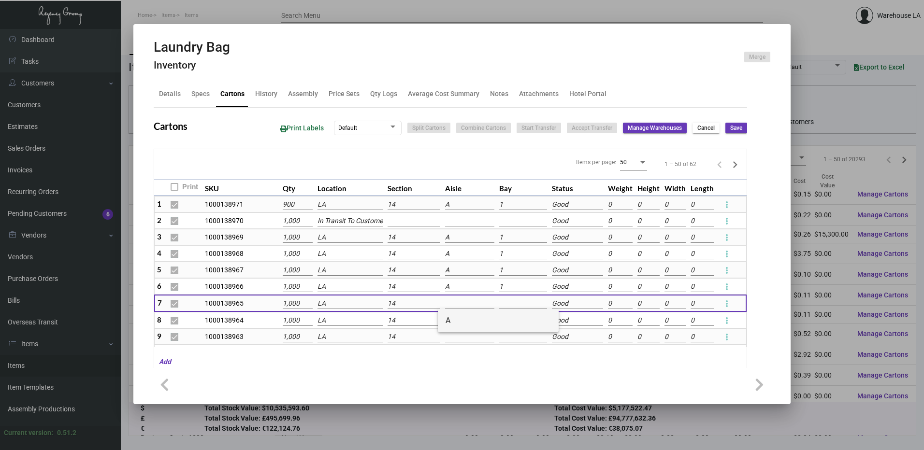
drag, startPoint x: 466, startPoint y: 324, endPoint x: 482, endPoint y: 316, distance: 17.5
click at [467, 324] on span "A" at bounding box center [497, 320] width 105 height 23
type input "A"
click at [506, 305] on input at bounding box center [523, 304] width 48 height 11
click at [514, 318] on span "1" at bounding box center [550, 320] width 105 height 23
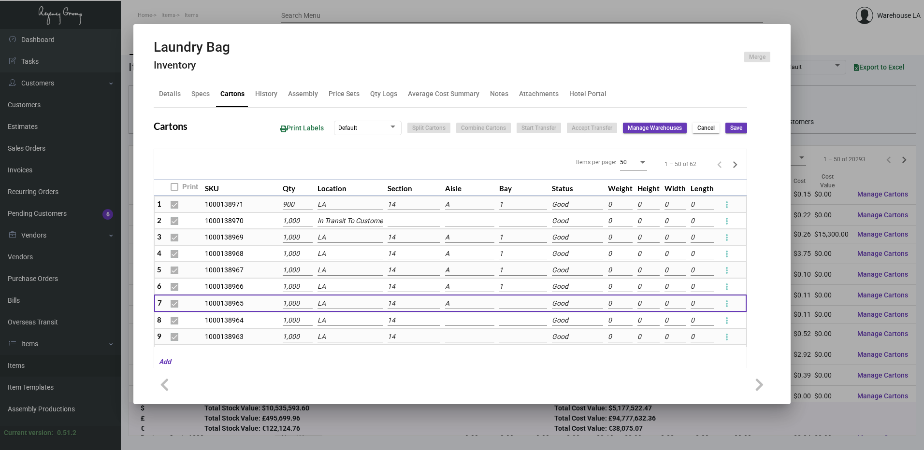
type input "1"
click at [452, 322] on input at bounding box center [469, 320] width 49 height 11
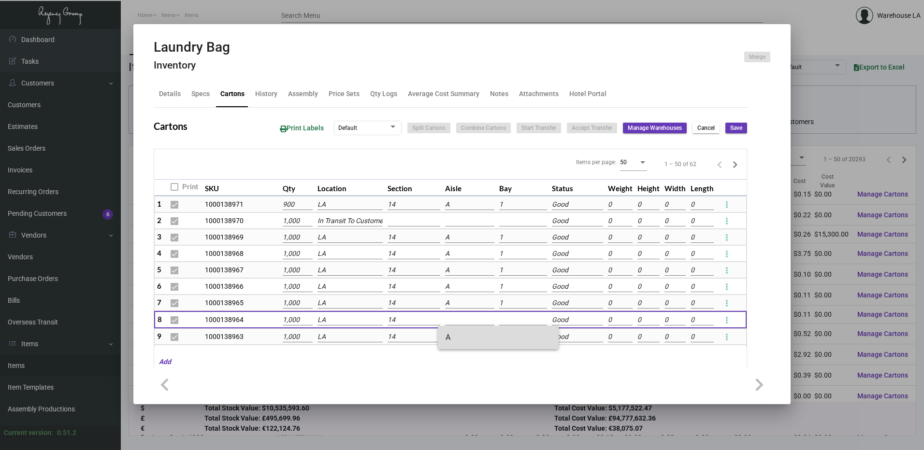
drag, startPoint x: 468, startPoint y: 335, endPoint x: 476, endPoint y: 326, distance: 12.0
click at [470, 334] on span "A" at bounding box center [497, 337] width 105 height 23
type input "A"
click at [499, 319] on input at bounding box center [523, 320] width 48 height 11
click at [512, 338] on span "1" at bounding box center [550, 337] width 105 height 23
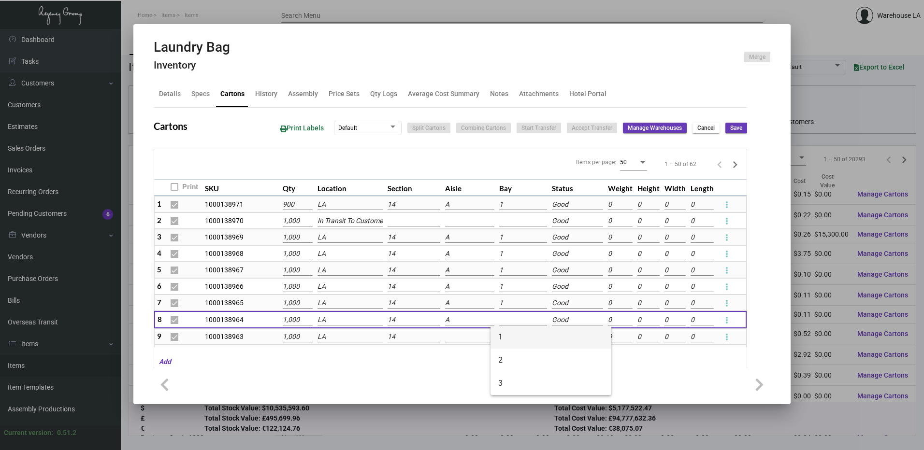
type input "1"
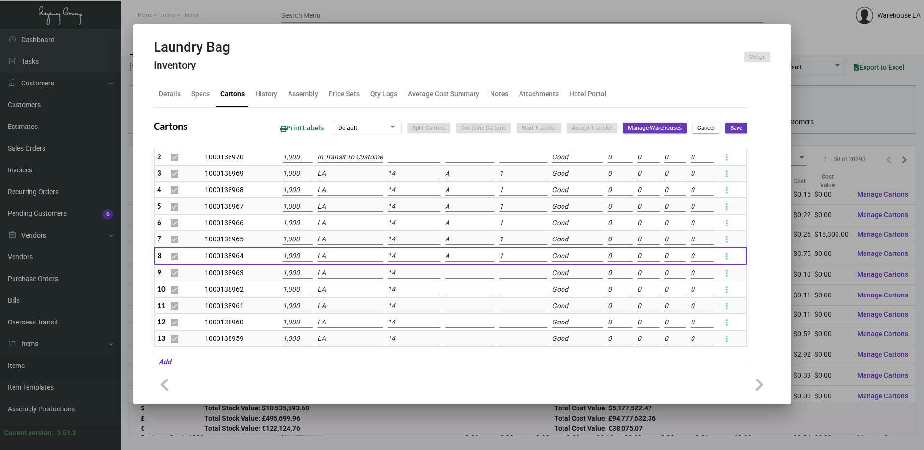
scroll to position [97, 0]
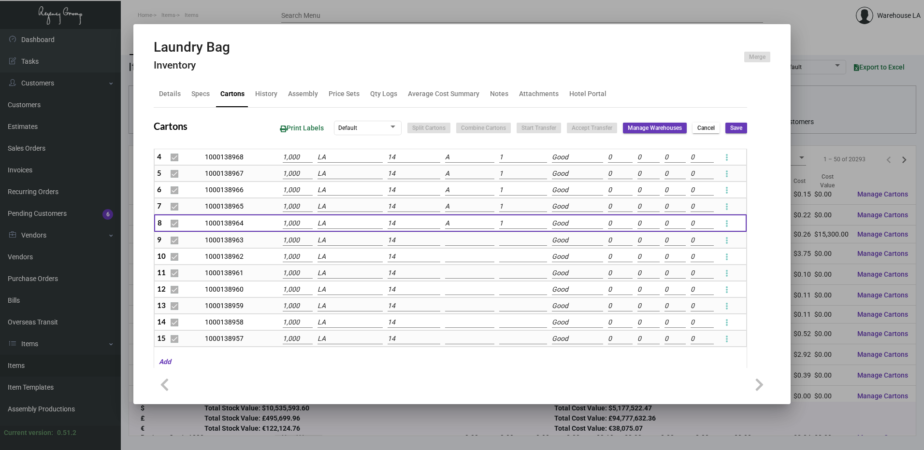
click at [445, 244] on input at bounding box center [469, 240] width 49 height 11
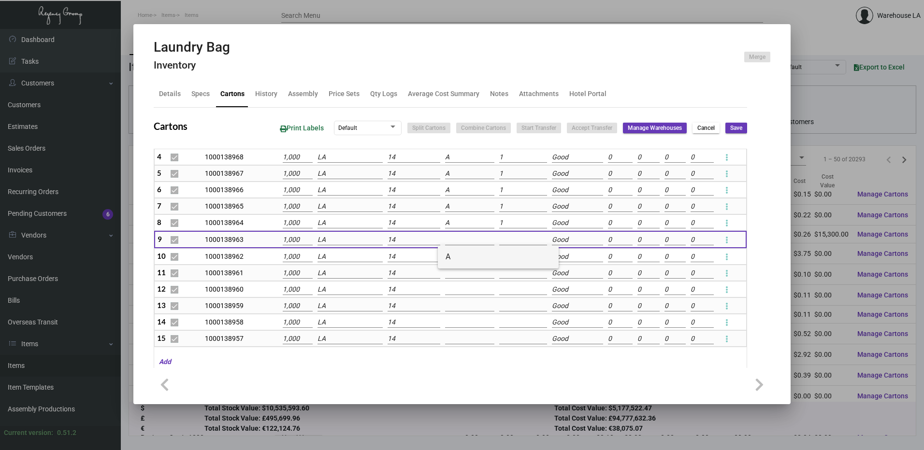
click at [456, 257] on span "A" at bounding box center [497, 256] width 105 height 23
type input "A"
click at [502, 244] on input at bounding box center [523, 240] width 48 height 11
click at [502, 250] on td at bounding box center [523, 256] width 53 height 16
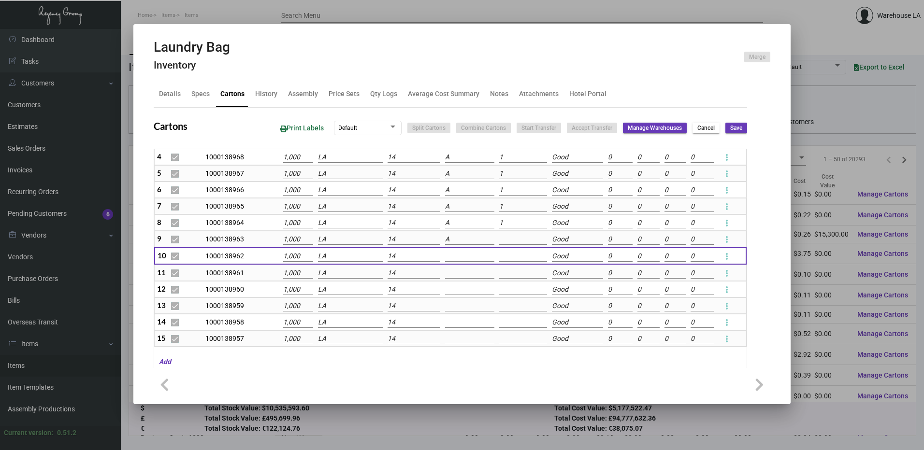
click at [503, 244] on input at bounding box center [523, 239] width 48 height 11
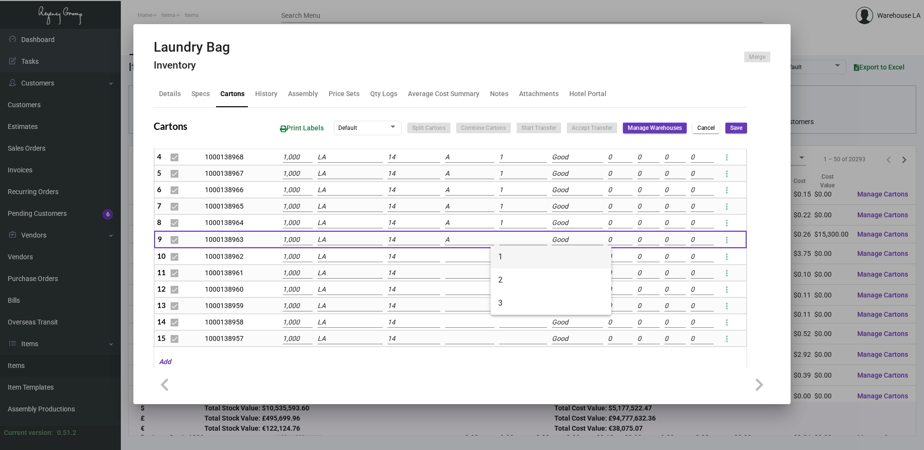
click at [508, 254] on span "1" at bounding box center [550, 256] width 105 height 23
type input "1"
click at [462, 259] on input at bounding box center [469, 257] width 49 height 11
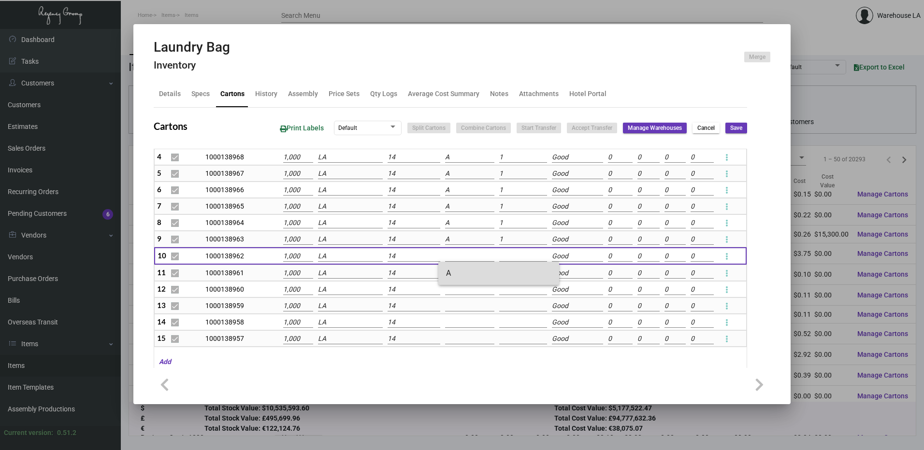
drag, startPoint x: 467, startPoint y: 273, endPoint x: 487, endPoint y: 260, distance: 23.7
click at [468, 273] on span "A" at bounding box center [498, 273] width 105 height 23
type input "A"
click at [499, 256] on input at bounding box center [523, 256] width 48 height 11
click at [520, 270] on span "1" at bounding box center [550, 273] width 105 height 23
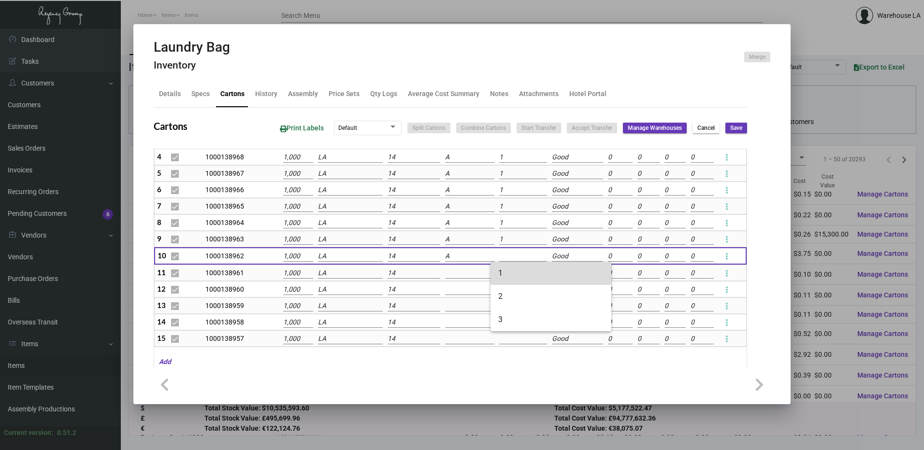
type input "1"
click at [477, 274] on input at bounding box center [469, 273] width 49 height 11
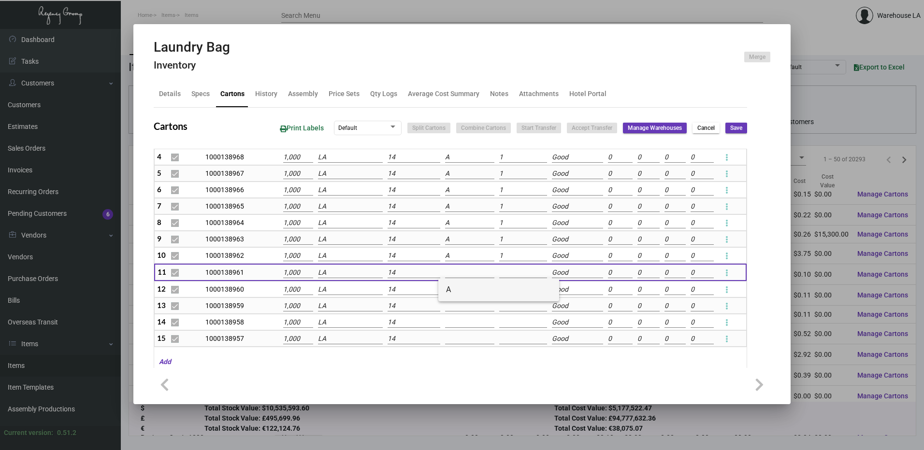
click at [480, 287] on span "A" at bounding box center [498, 289] width 105 height 23
type input "A"
click at [512, 273] on input at bounding box center [523, 273] width 48 height 11
click at [512, 290] on span "1" at bounding box center [550, 289] width 105 height 23
type input "1"
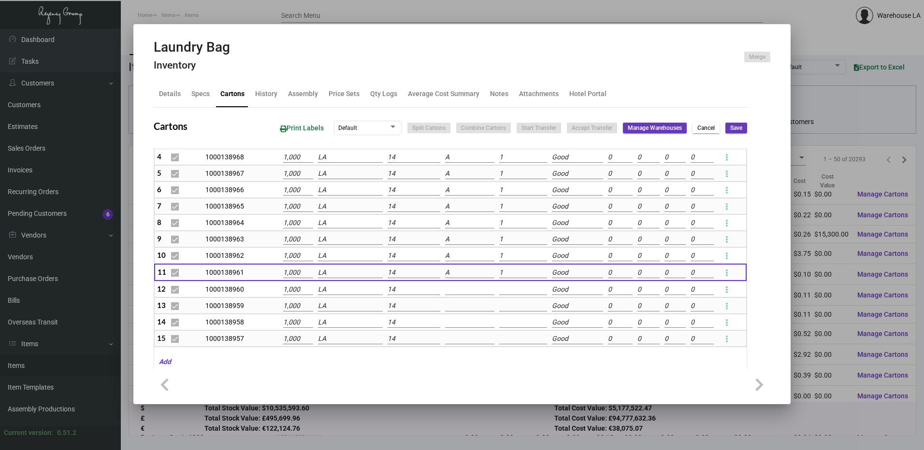
click at [472, 288] on input at bounding box center [469, 290] width 49 height 11
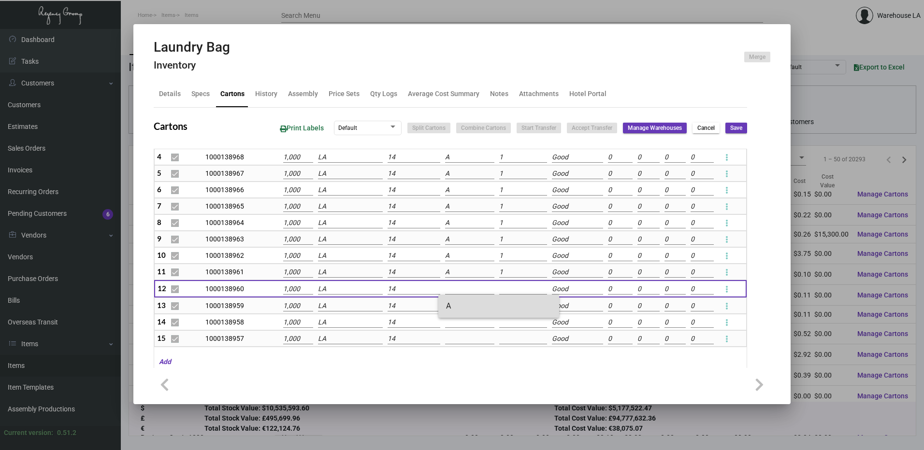
drag, startPoint x: 479, startPoint y: 307, endPoint x: 504, endPoint y: 286, distance: 31.9
click at [480, 306] on span "A" at bounding box center [498, 306] width 105 height 23
type input "A"
click at [507, 285] on input at bounding box center [523, 289] width 48 height 11
click at [503, 301] on span "1" at bounding box center [550, 306] width 105 height 23
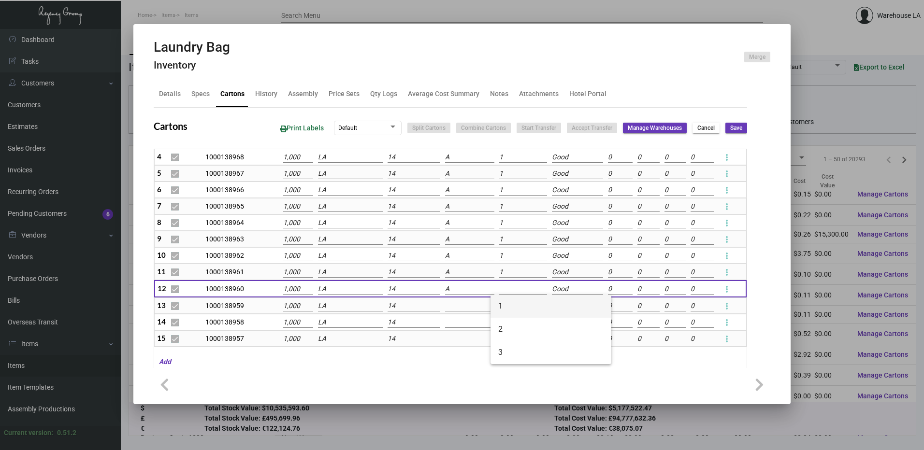
type input "1"
click at [471, 308] on input at bounding box center [469, 306] width 49 height 11
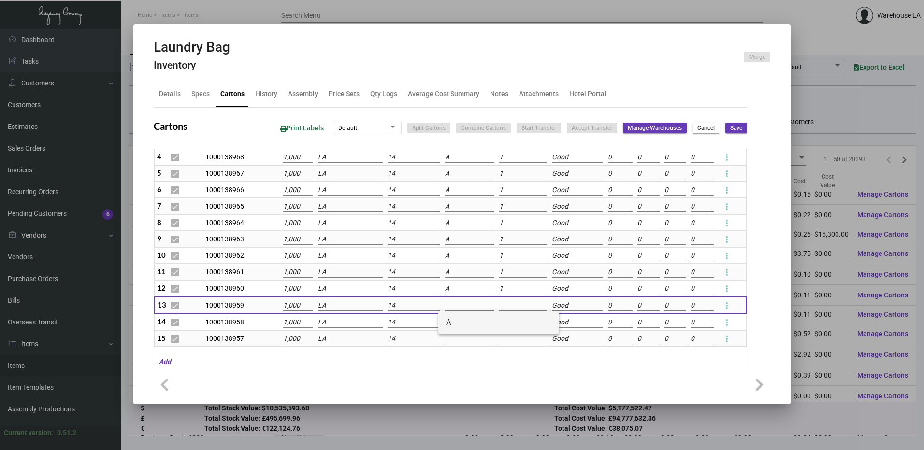
click at [471, 320] on span "A" at bounding box center [498, 322] width 105 height 23
type input "A"
click at [505, 302] on input at bounding box center [523, 305] width 48 height 11
click at [509, 316] on span "1" at bounding box center [550, 322] width 105 height 23
type input "1"
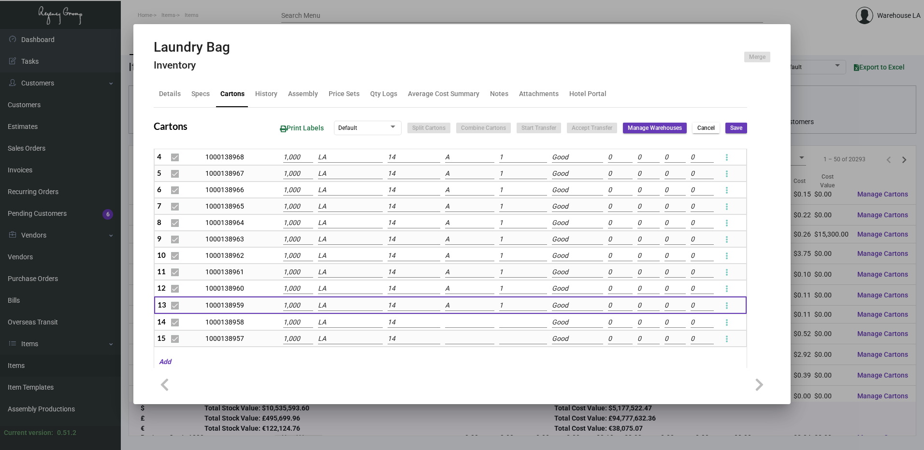
click at [463, 319] on input at bounding box center [469, 322] width 49 height 11
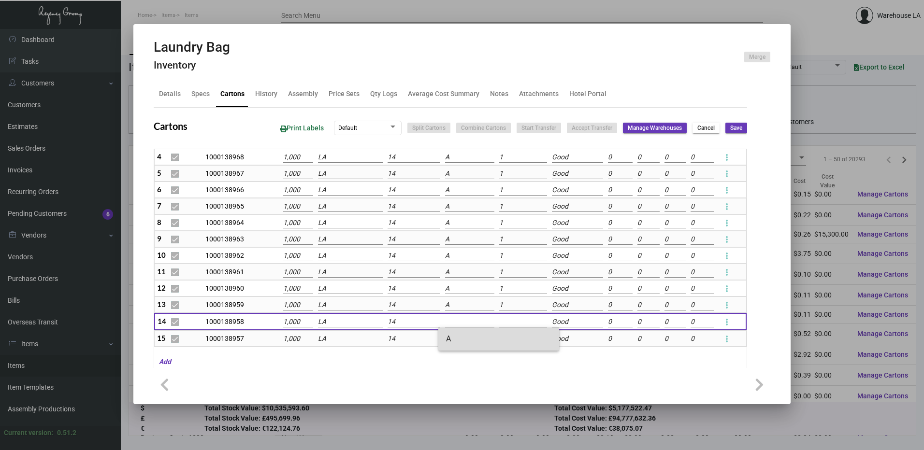
click at [465, 331] on span "A" at bounding box center [498, 338] width 105 height 23
type input "A"
click at [507, 327] on input at bounding box center [523, 322] width 48 height 11
click at [509, 334] on span "1" at bounding box center [550, 338] width 105 height 23
type input "1"
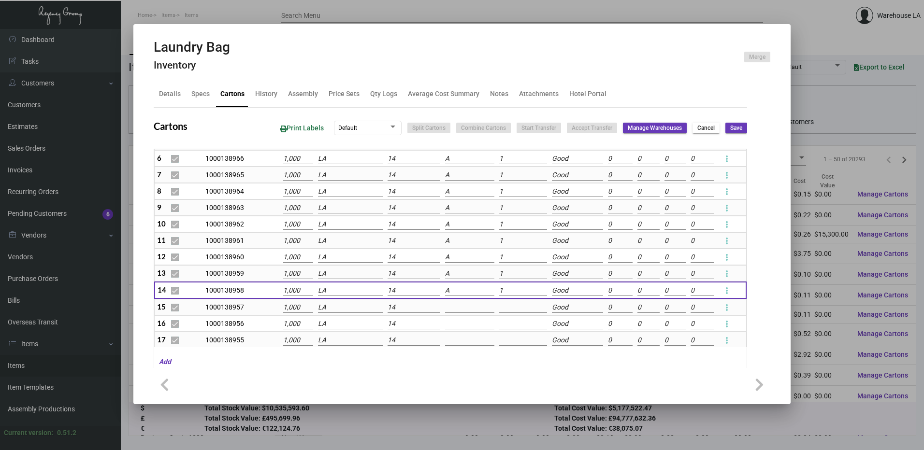
scroll to position [145, 0]
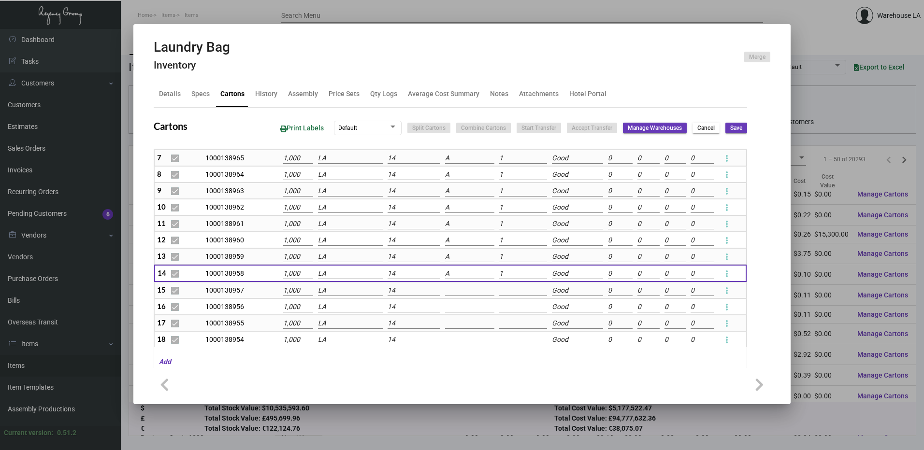
click at [445, 286] on input at bounding box center [469, 290] width 49 height 11
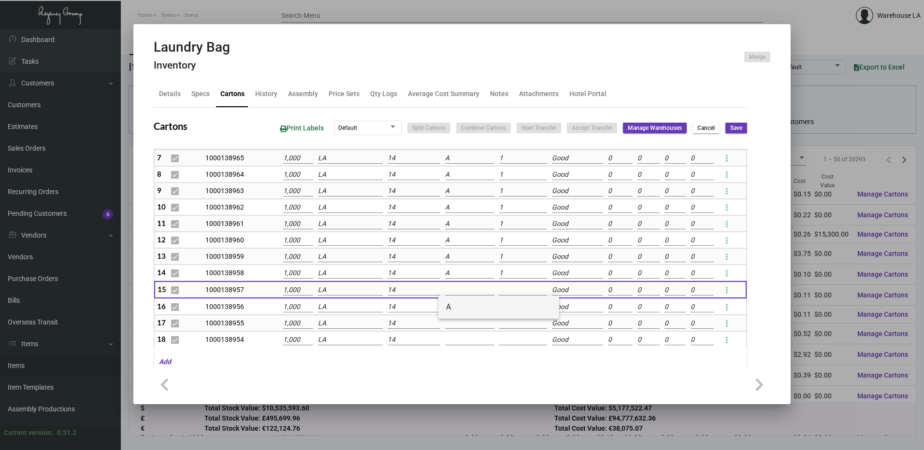
click at [463, 301] on span "A" at bounding box center [498, 307] width 105 height 23
type input "A"
click at [499, 292] on input at bounding box center [523, 290] width 48 height 11
click at [504, 299] on span "1" at bounding box center [550, 307] width 105 height 23
type input "1"
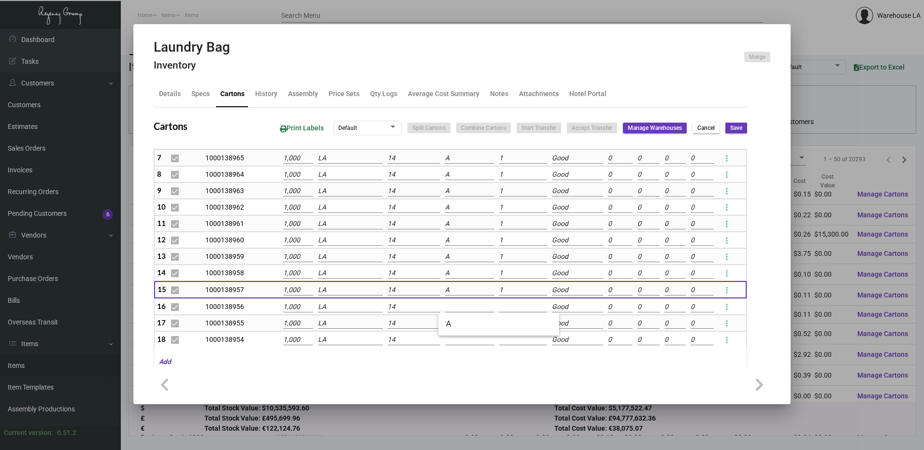
click at [470, 304] on input at bounding box center [469, 307] width 49 height 11
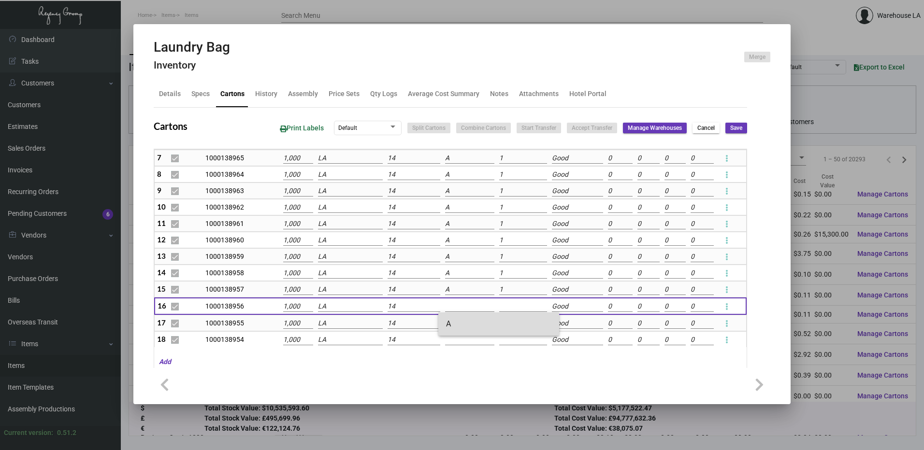
drag, startPoint x: 464, startPoint y: 326, endPoint x: 472, endPoint y: 319, distance: 10.6
click at [466, 325] on span "A" at bounding box center [498, 324] width 105 height 23
type input "A"
click at [504, 309] on input at bounding box center [523, 306] width 48 height 11
click at [508, 321] on span "1" at bounding box center [550, 323] width 105 height 23
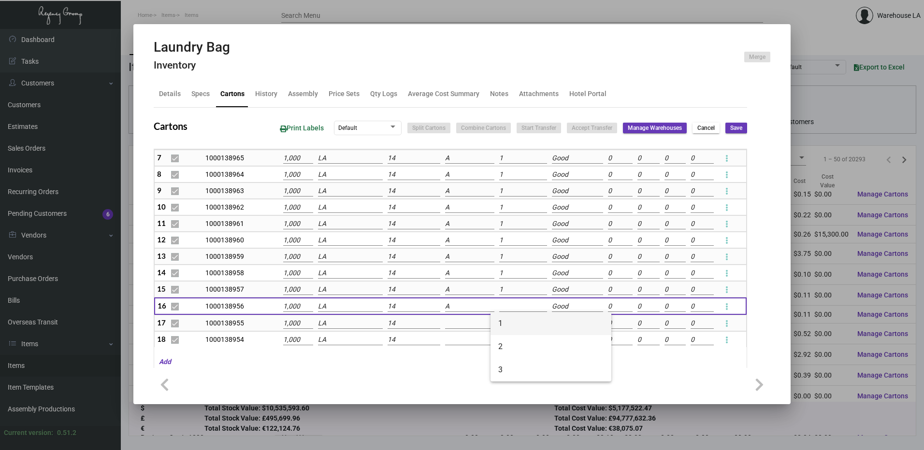
type input "1"
click at [479, 325] on input at bounding box center [469, 323] width 49 height 11
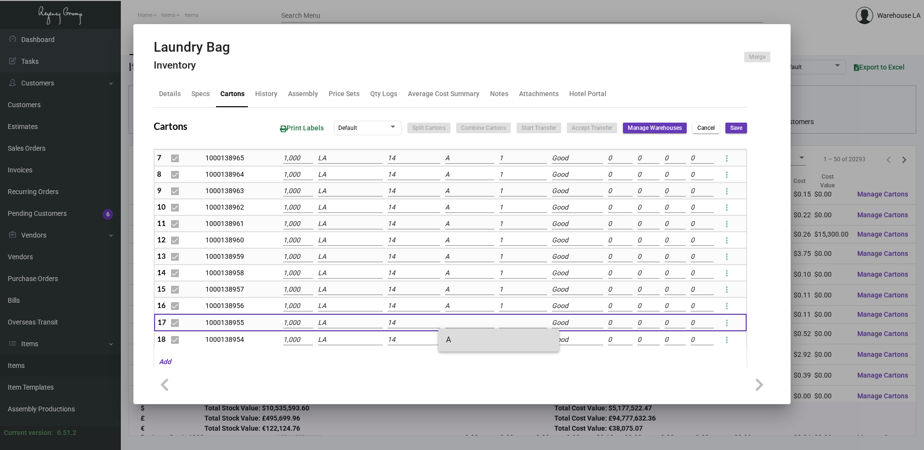
click at [477, 333] on span "A" at bounding box center [498, 339] width 105 height 23
type input "A"
click at [502, 324] on input at bounding box center [523, 323] width 48 height 11
click at [503, 334] on span "1" at bounding box center [550, 339] width 105 height 23
type input "1"
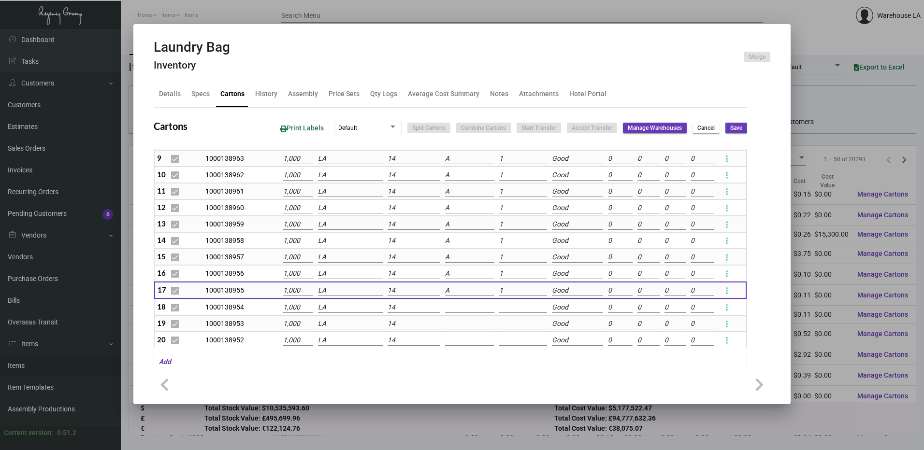
scroll to position [242, 0]
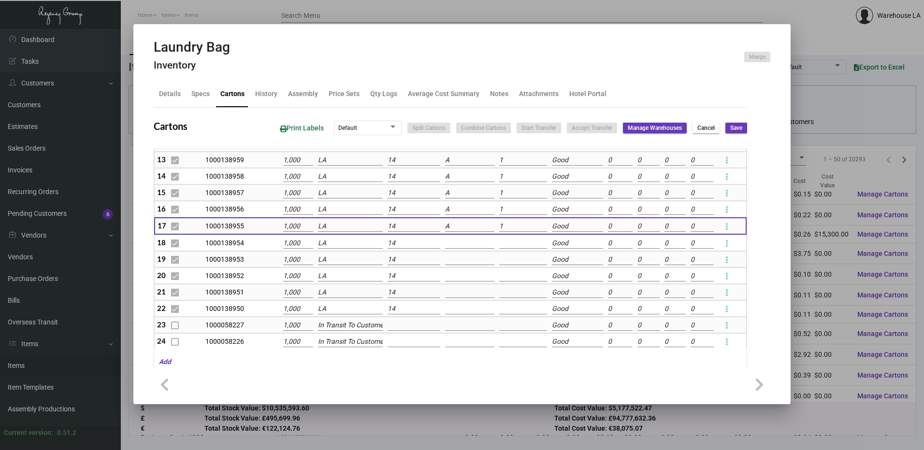
click at [450, 247] on input at bounding box center [469, 243] width 49 height 11
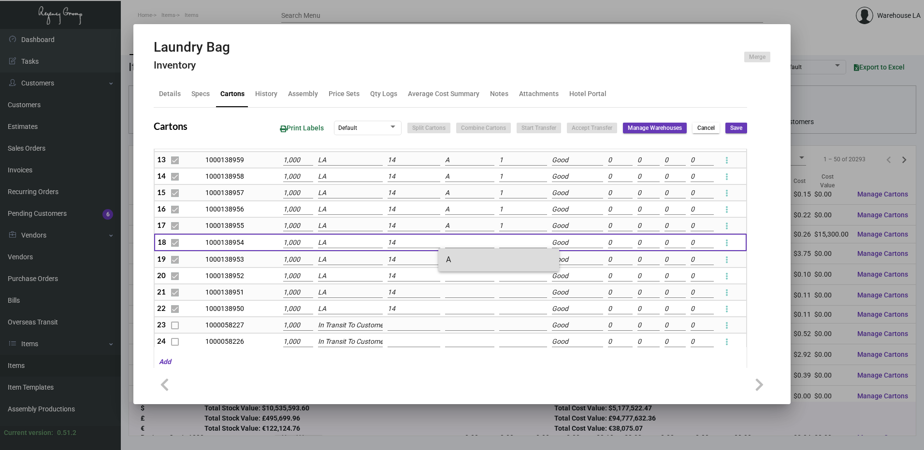
click at [455, 265] on span "A" at bounding box center [498, 259] width 105 height 23
type input "A"
click at [455, 265] on input at bounding box center [469, 260] width 49 height 11
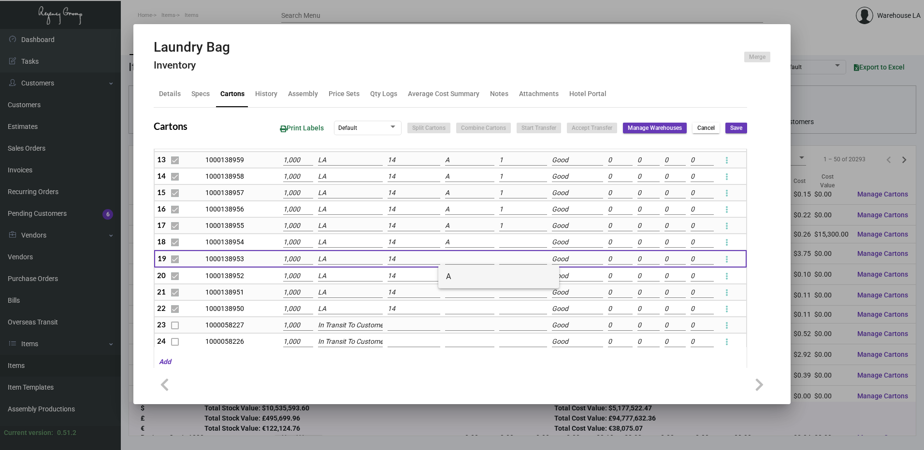
click at [462, 280] on span "A" at bounding box center [498, 276] width 105 height 23
type input "A"
click at [462, 278] on input at bounding box center [469, 276] width 49 height 11
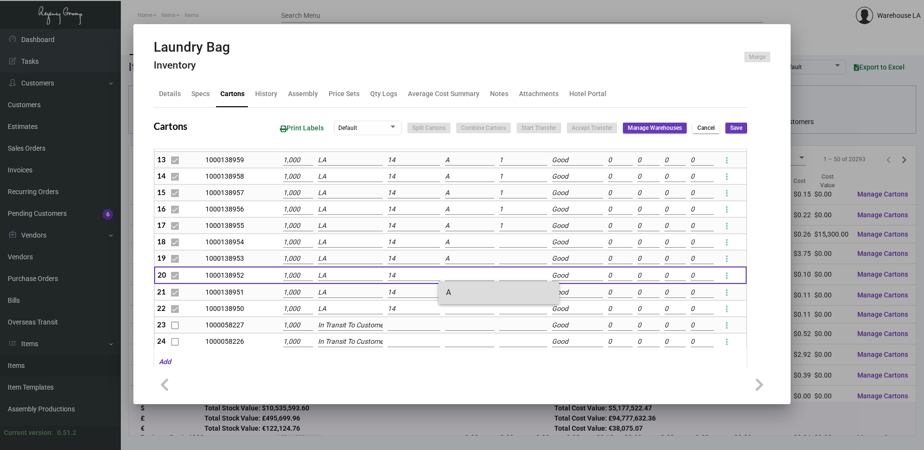
click at [464, 292] on span "A" at bounding box center [498, 292] width 105 height 23
type input "A"
click at [464, 292] on input at bounding box center [469, 292] width 49 height 11
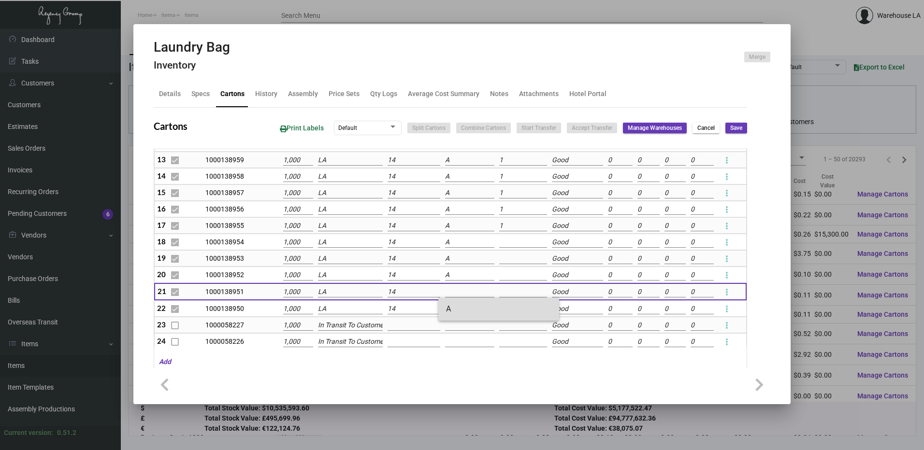
click at [463, 302] on span "A" at bounding box center [498, 309] width 105 height 23
type input "A"
click at [463, 309] on input at bounding box center [469, 309] width 49 height 11
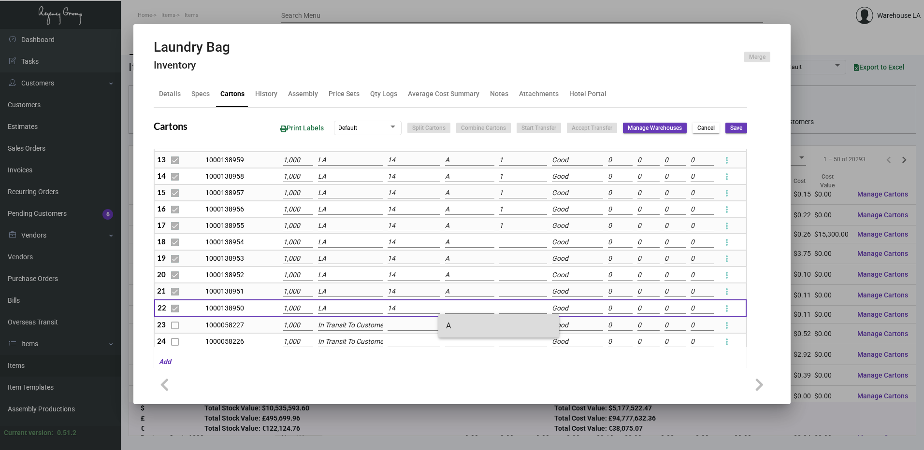
click at [461, 323] on span "A" at bounding box center [498, 325] width 105 height 23
type input "A"
click at [500, 246] on input at bounding box center [523, 242] width 48 height 11
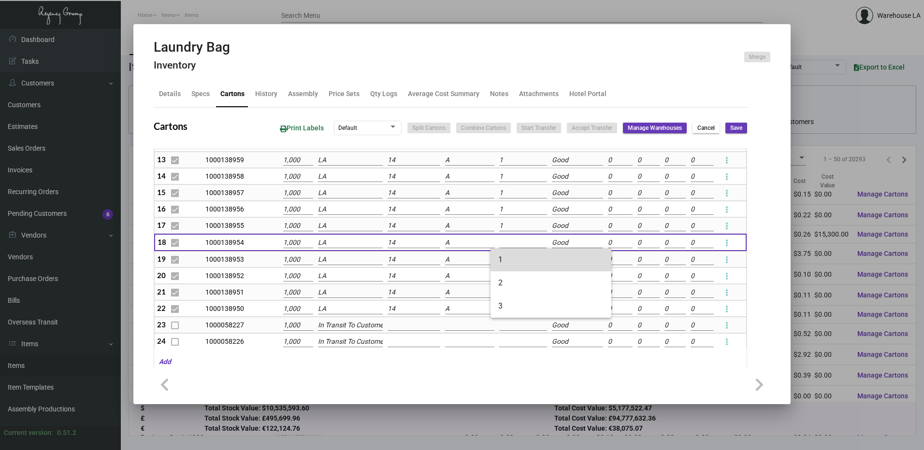
click at [512, 251] on span "1" at bounding box center [550, 259] width 105 height 23
type input "1"
click at [512, 252] on td at bounding box center [523, 259] width 53 height 16
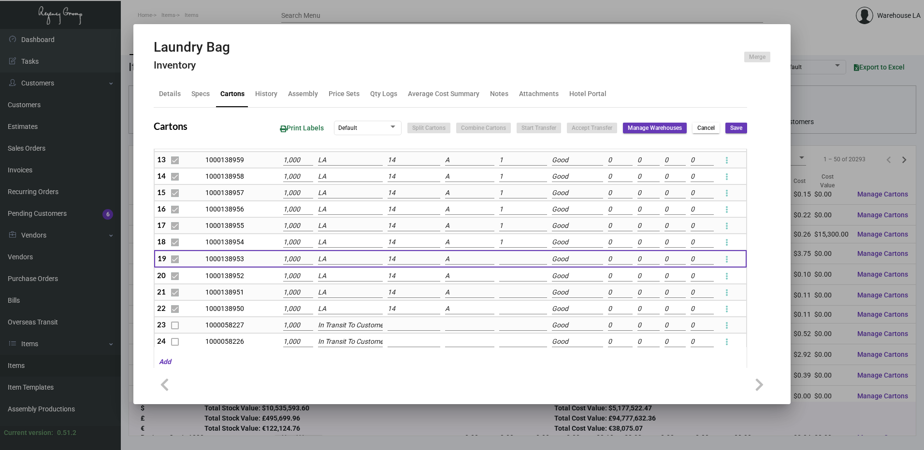
click at [512, 260] on input at bounding box center [523, 259] width 48 height 11
click at [511, 277] on span "1" at bounding box center [550, 276] width 105 height 23
type input "1"
click at [514, 283] on td at bounding box center [523, 276] width 53 height 16
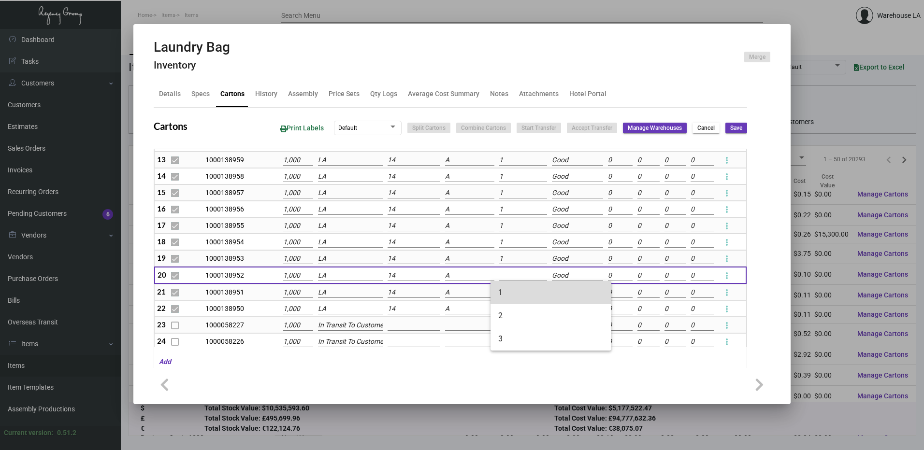
click at [514, 285] on span "1" at bounding box center [550, 292] width 105 height 23
type input "1"
click at [511, 295] on input at bounding box center [523, 292] width 48 height 11
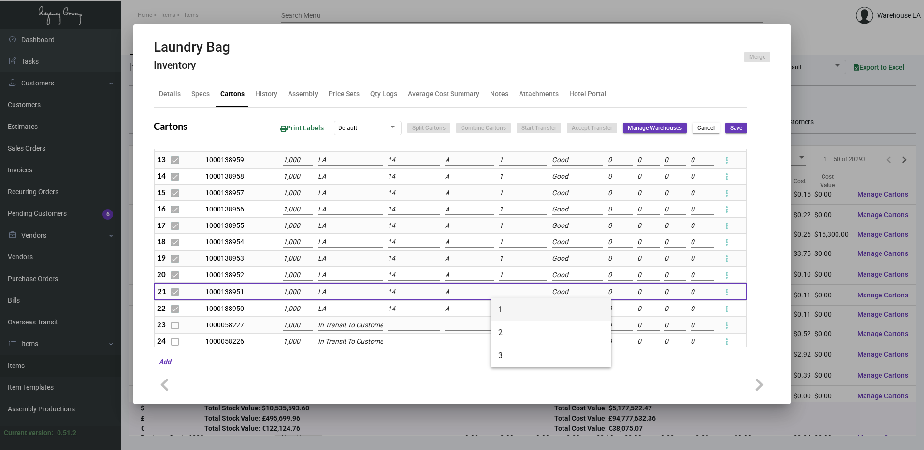
click at [509, 312] on span "1" at bounding box center [550, 309] width 105 height 23
type input "1"
click at [508, 305] on input at bounding box center [523, 309] width 48 height 11
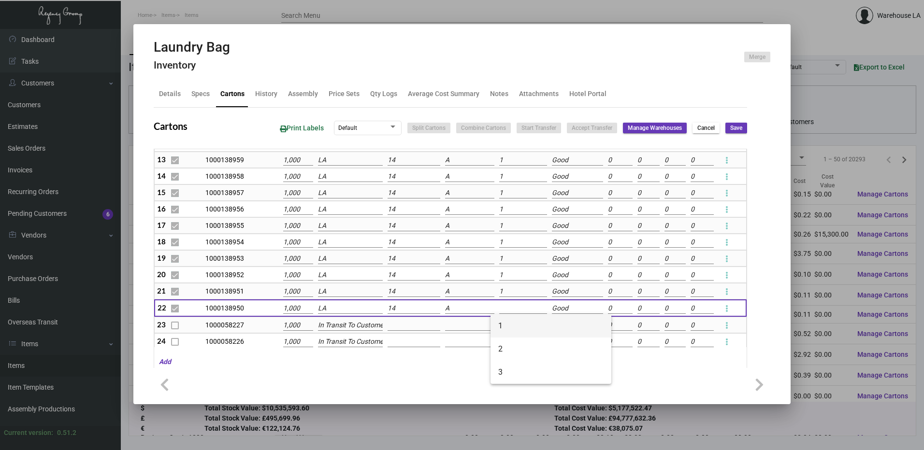
click at [508, 321] on span "1" at bounding box center [550, 325] width 105 height 23
type input "1"
click at [732, 129] on span "Save" at bounding box center [736, 128] width 12 height 8
checkbox input "false"
type input "0"
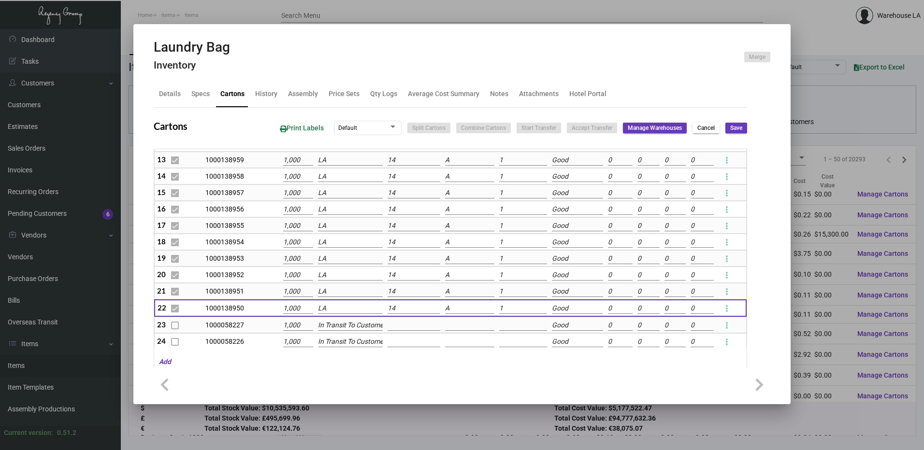
checkbox input "false"
type input "0"
checkbox input "false"
type input "0"
checkbox input "false"
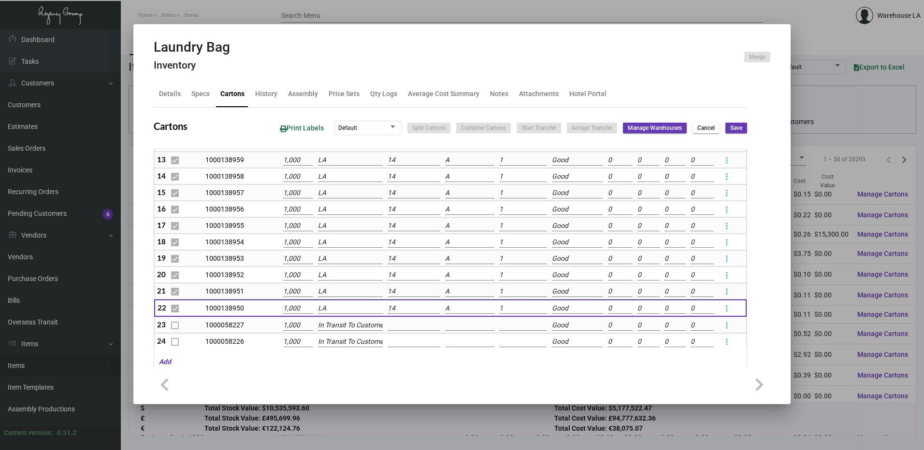
type input "0"
checkbox input "false"
type input "0"
checkbox input "false"
type input "0"
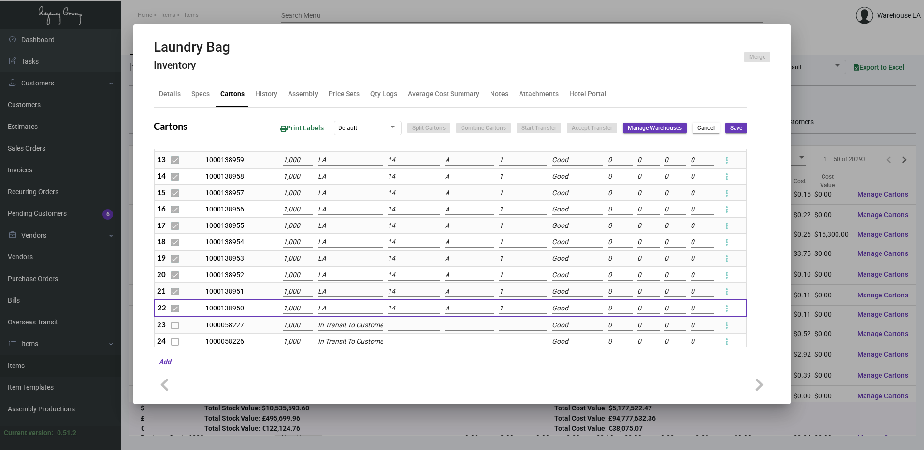
checkbox input "false"
type input "0"
checkbox input "false"
type input "0"
checkbox input "false"
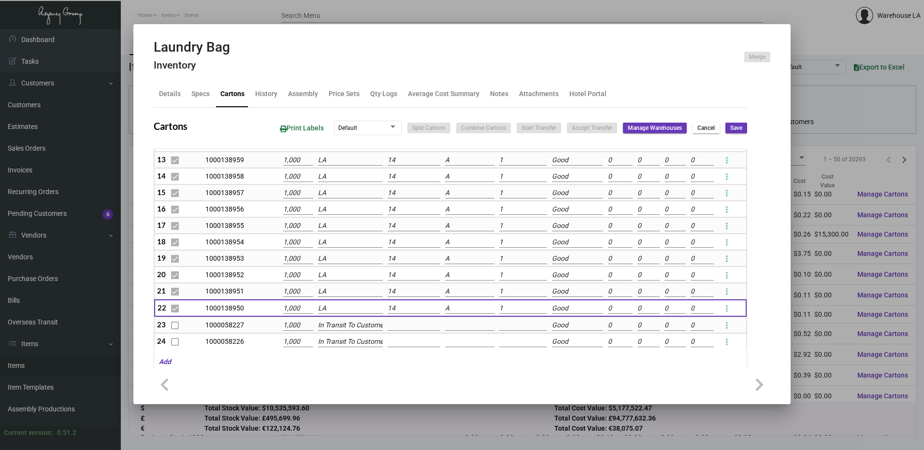
type input "0"
checkbox input "false"
type input "0"
checkbox input "false"
type input "0"
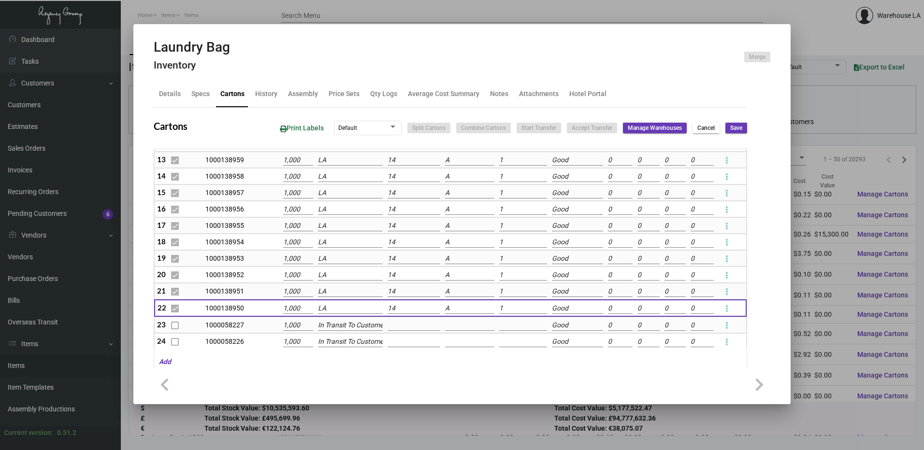
checkbox input "false"
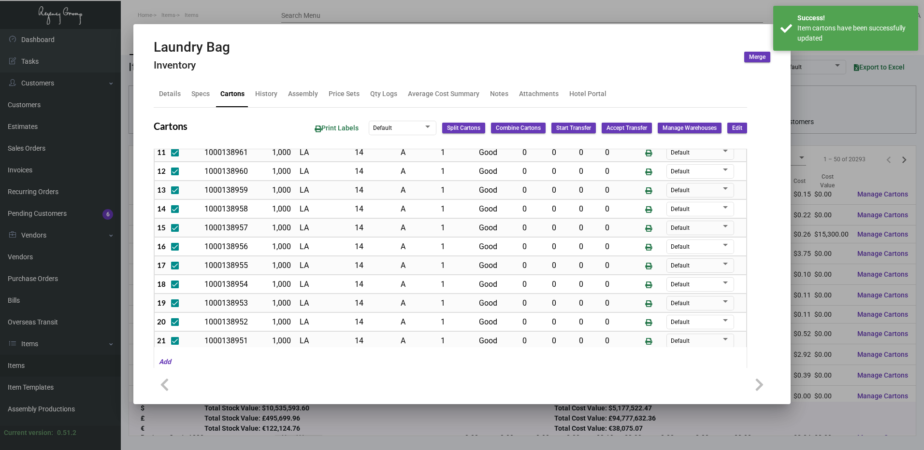
scroll to position [0, 0]
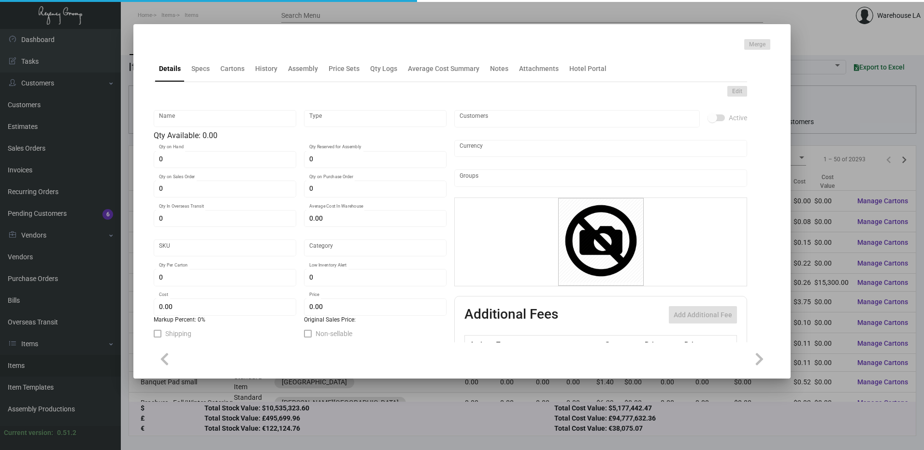
type input "Key Card -- Tommie Hollywood"
type input "Inventory"
type input "7,000"
type input "7,500"
type input "$ 0.089"
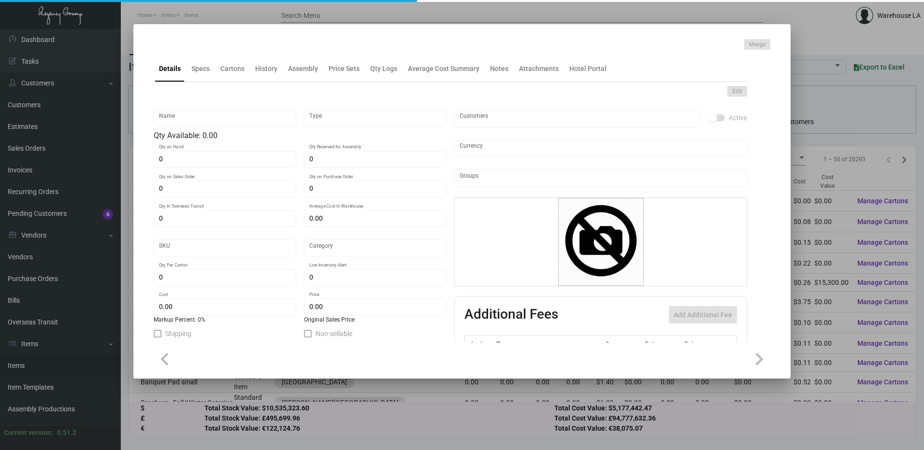
type input "Overseas"
type input "1,000"
type input "$ 0.08"
type input "$ 0.27"
checkbox input "true"
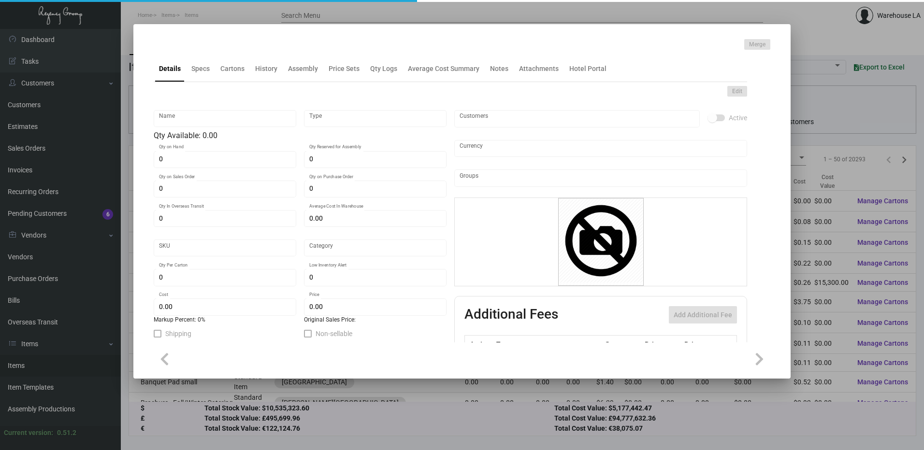
checkbox input "true"
type input "United States Dollar $"
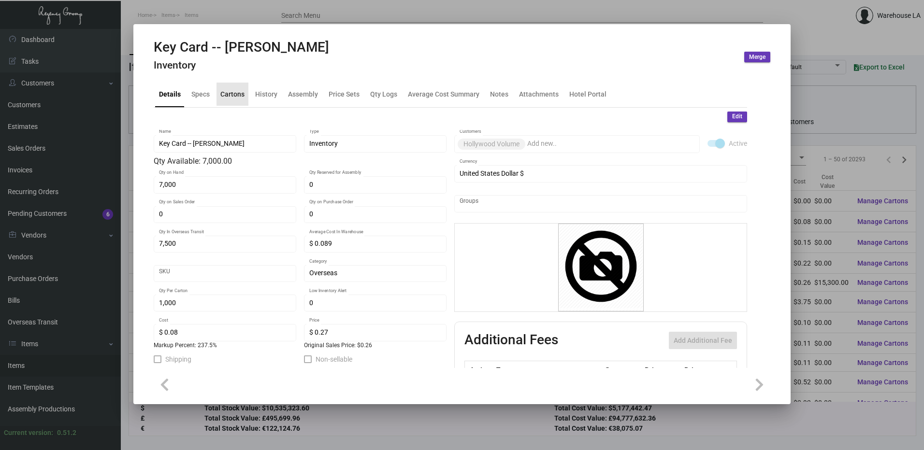
click at [240, 92] on div "Cartons" at bounding box center [232, 94] width 24 height 10
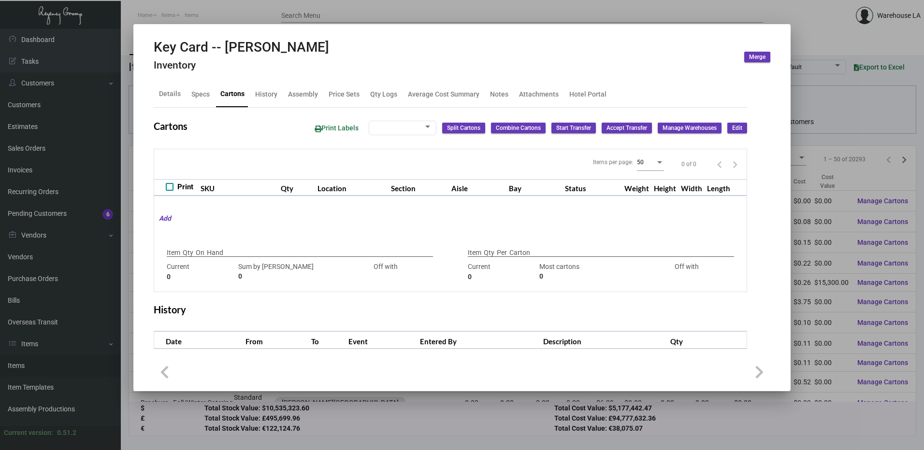
type input "7,000"
type input "7000"
type input "0"
type input "1,000"
type input "1000"
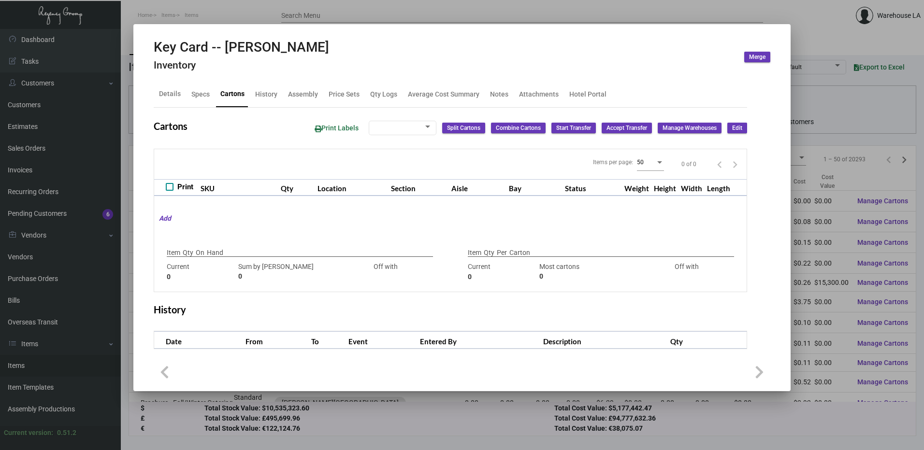
type input "0"
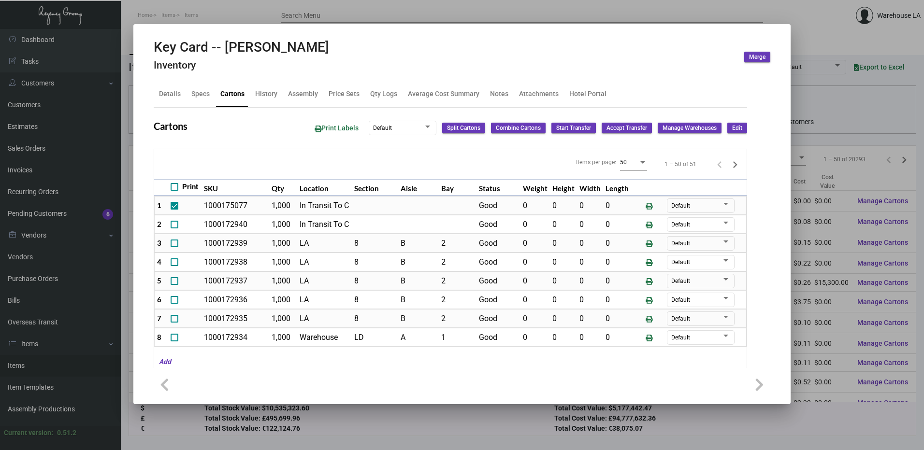
drag, startPoint x: 293, startPoint y: 297, endPoint x: 295, endPoint y: 314, distance: 17.5
click at [293, 300] on td "1,000" at bounding box center [283, 299] width 28 height 19
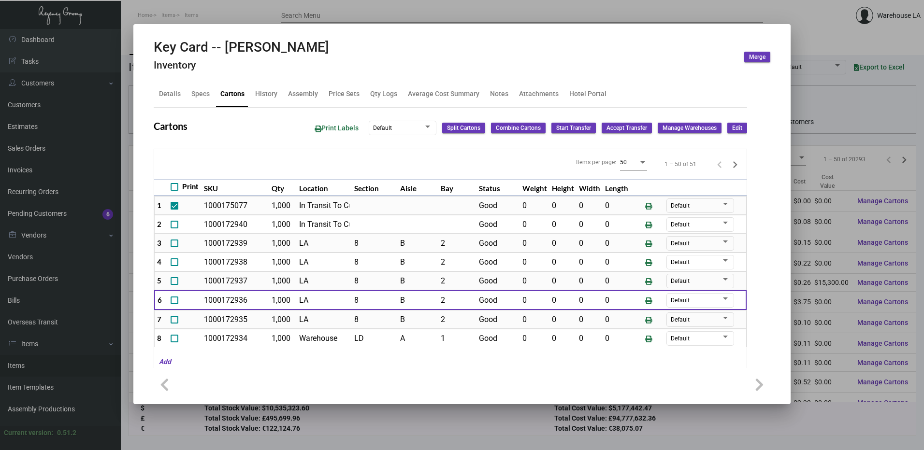
click at [297, 314] on td "LA" at bounding box center [324, 319] width 55 height 19
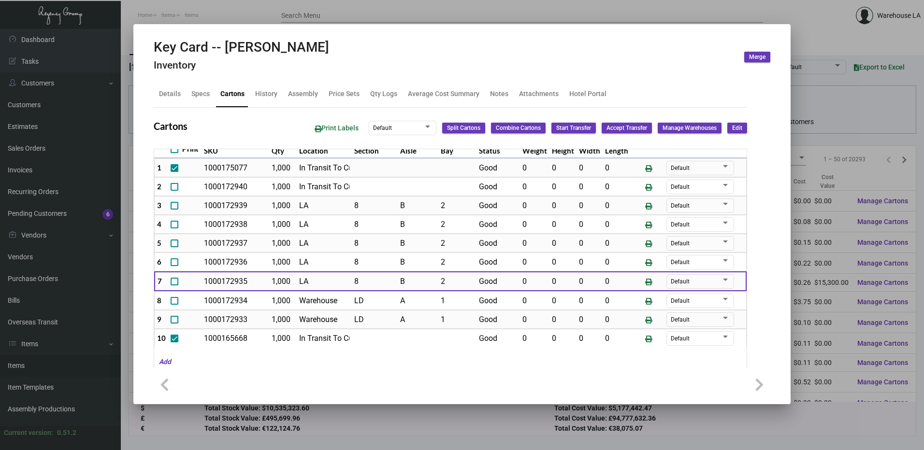
scroll to position [97, 0]
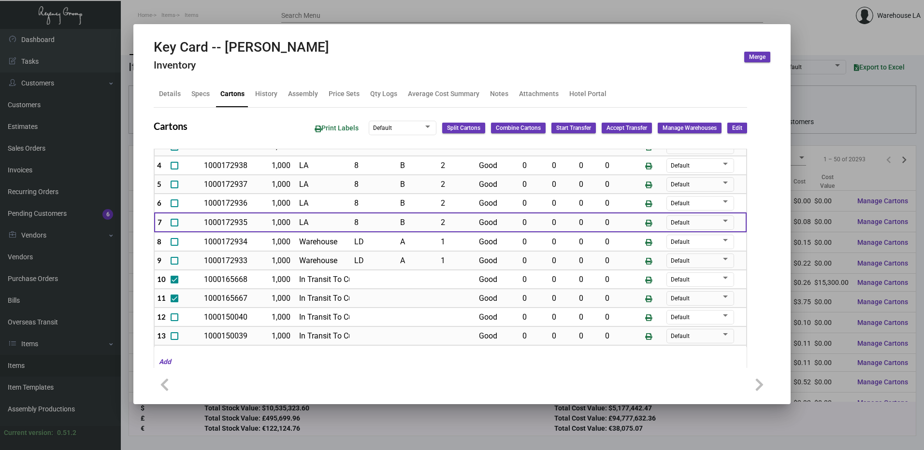
click at [727, 123] on button "Edit" at bounding box center [737, 128] width 20 height 11
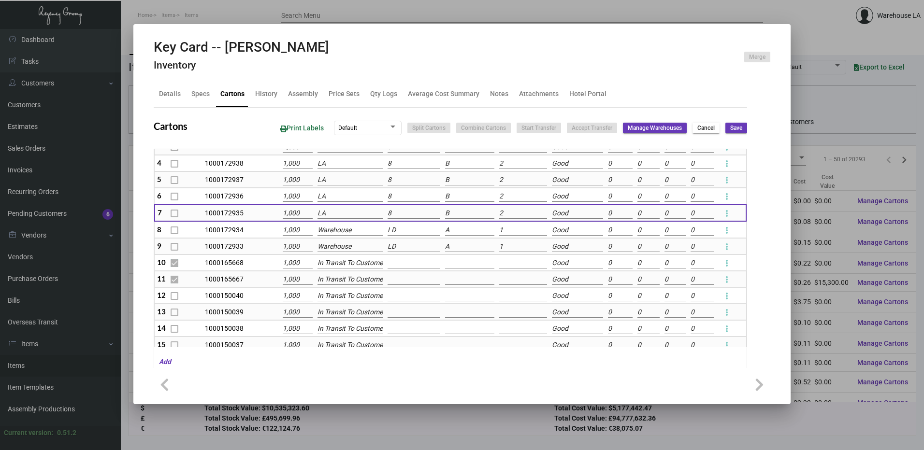
scroll to position [42, 0]
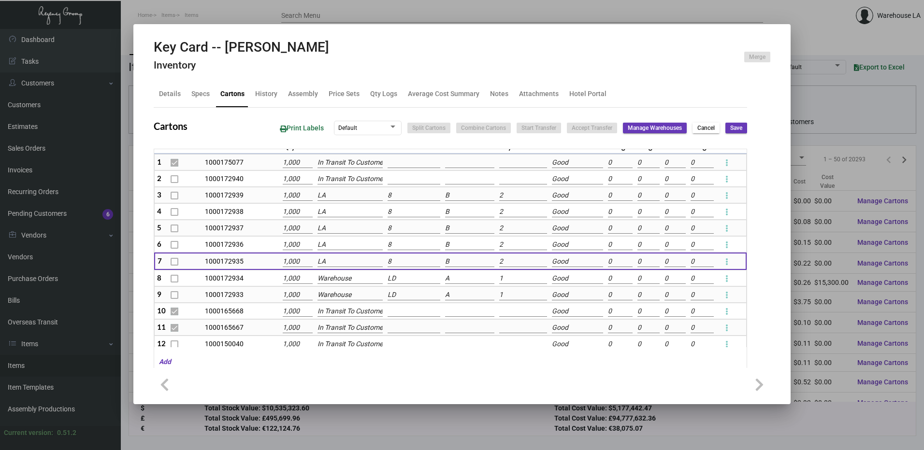
click at [335, 277] on input "Warehouse" at bounding box center [349, 278] width 65 height 11
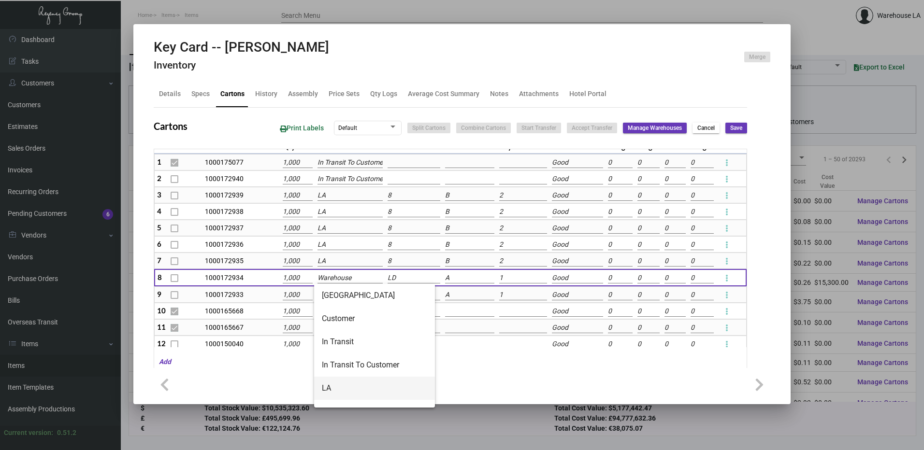
click at [351, 385] on span "LA" at bounding box center [374, 388] width 105 height 23
type input "LA"
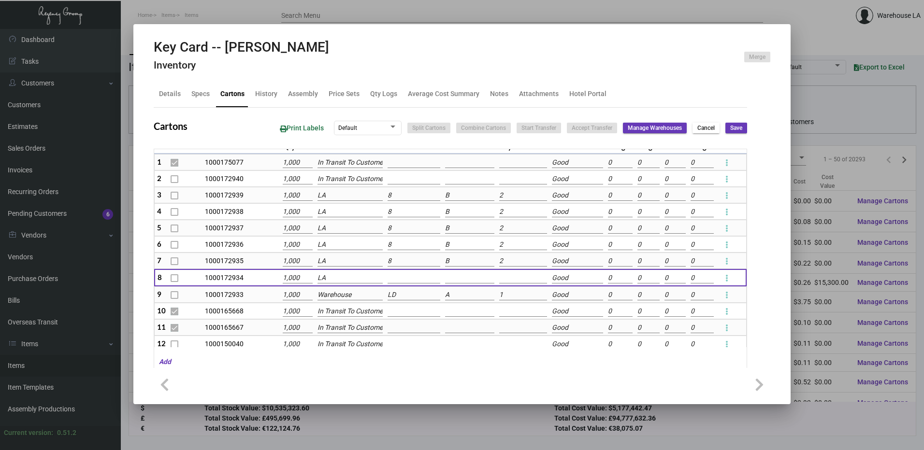
click at [396, 279] on input at bounding box center [413, 278] width 53 height 11
click at [406, 377] on span "8" at bounding box center [441, 380] width 105 height 23
type input "8"
click at [451, 279] on input at bounding box center [469, 278] width 49 height 11
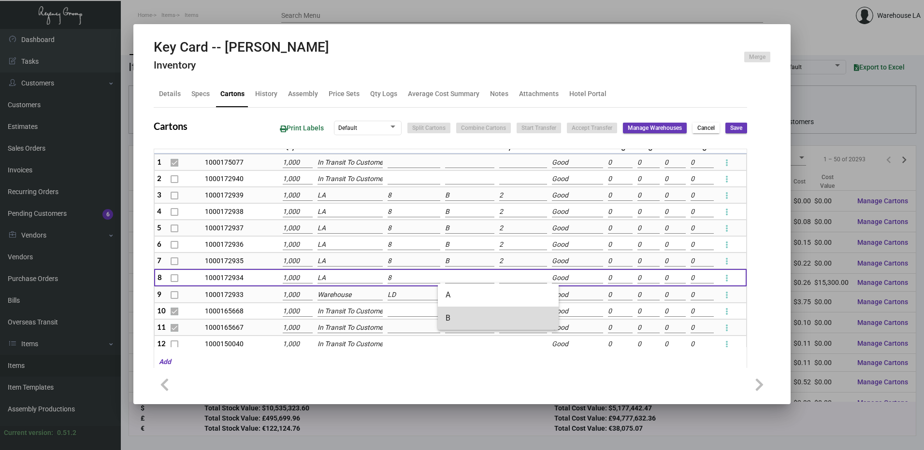
click at [466, 316] on span "B" at bounding box center [497, 318] width 105 height 23
type input "B"
click at [511, 277] on input at bounding box center [523, 278] width 48 height 11
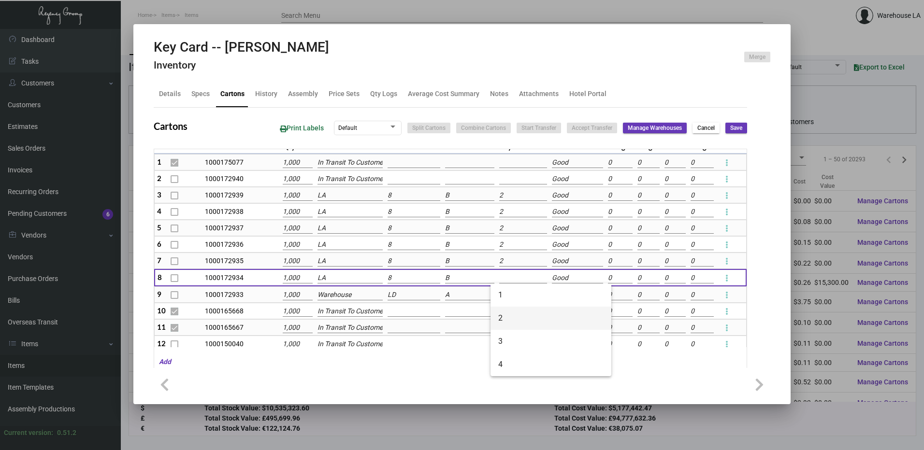
click at [510, 317] on span "2" at bounding box center [550, 318] width 105 height 23
type input "2"
click at [397, 295] on input "LD" at bounding box center [413, 295] width 53 height 11
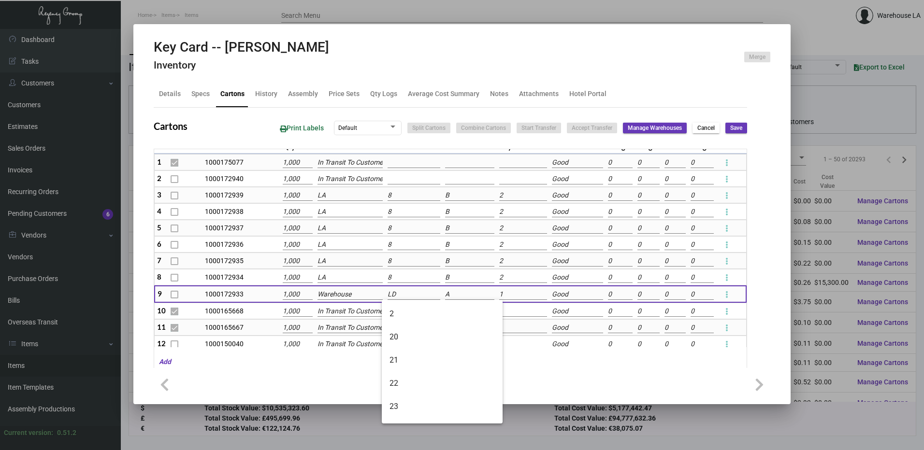
scroll to position [290, 0]
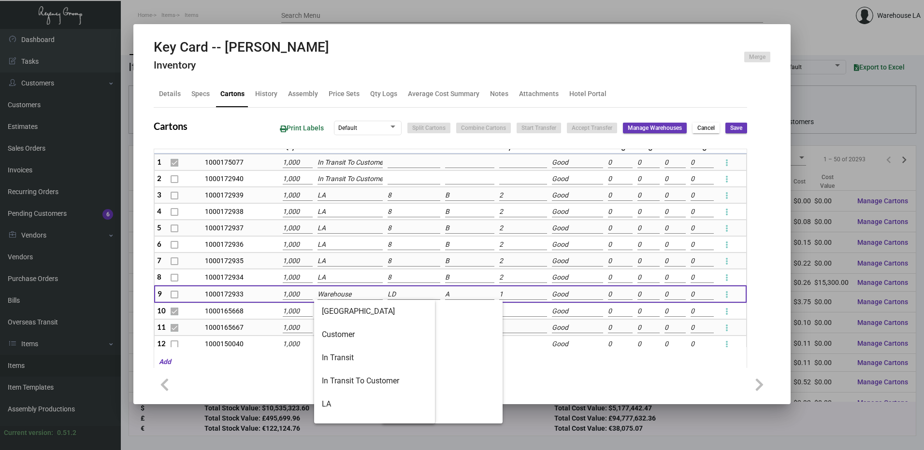
click at [349, 296] on input "Warehouse" at bounding box center [349, 294] width 65 height 11
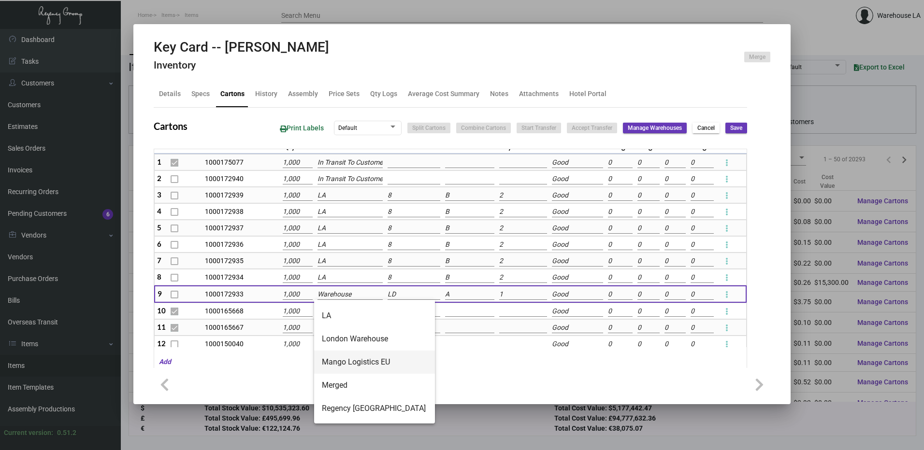
scroll to position [97, 0]
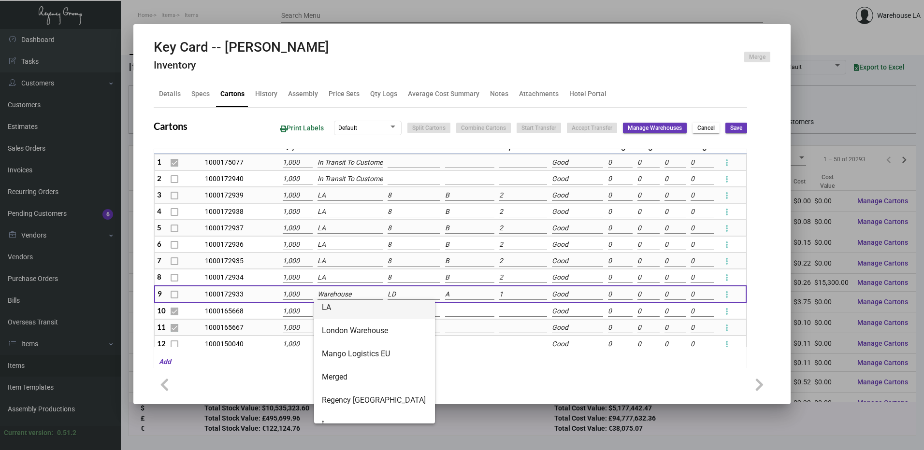
click at [341, 316] on span "LA" at bounding box center [374, 307] width 105 height 23
type input "LA"
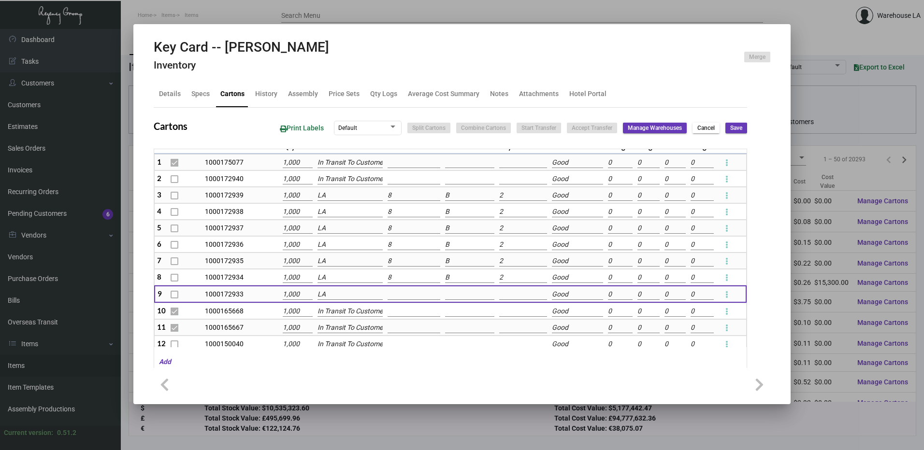
click at [403, 296] on input at bounding box center [413, 294] width 53 height 11
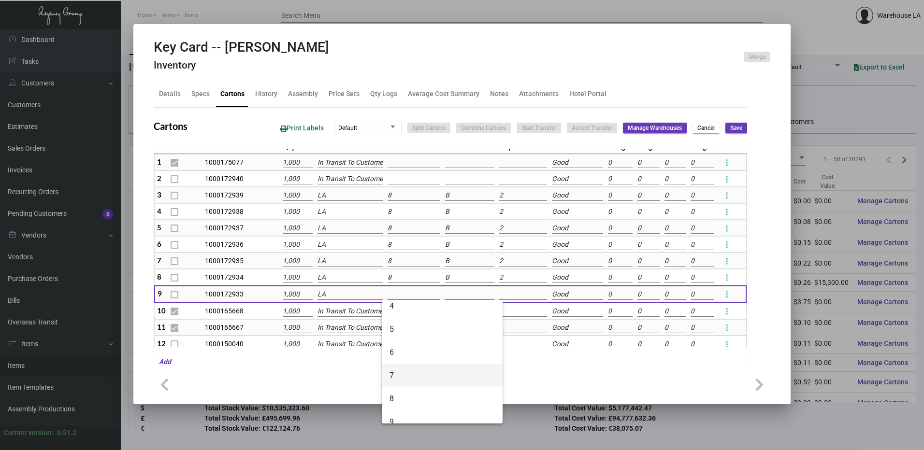
scroll to position [193, 0]
click at [405, 391] on span "8" at bounding box center [441, 396] width 105 height 23
type input "8"
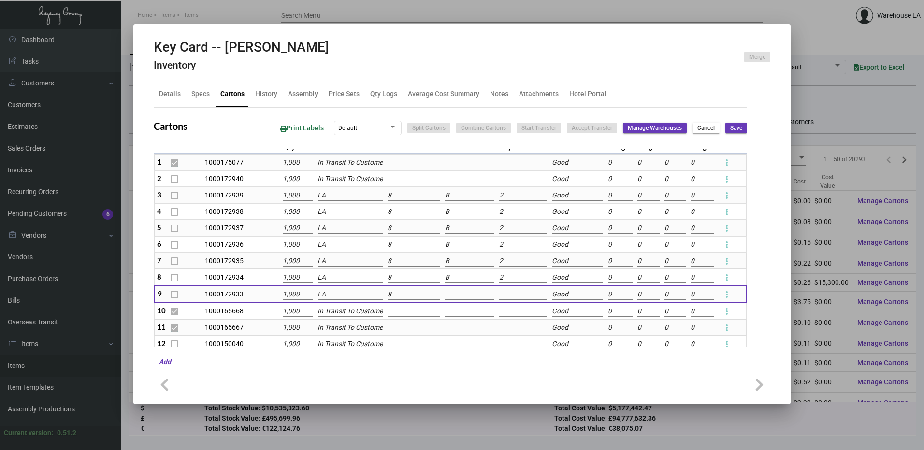
click at [447, 299] on input at bounding box center [469, 294] width 49 height 11
click at [450, 295] on input at bounding box center [469, 294] width 49 height 11
click at [461, 297] on input at bounding box center [469, 294] width 49 height 11
click at [461, 296] on input at bounding box center [469, 294] width 49 height 11
click at [461, 295] on input at bounding box center [469, 294] width 49 height 11
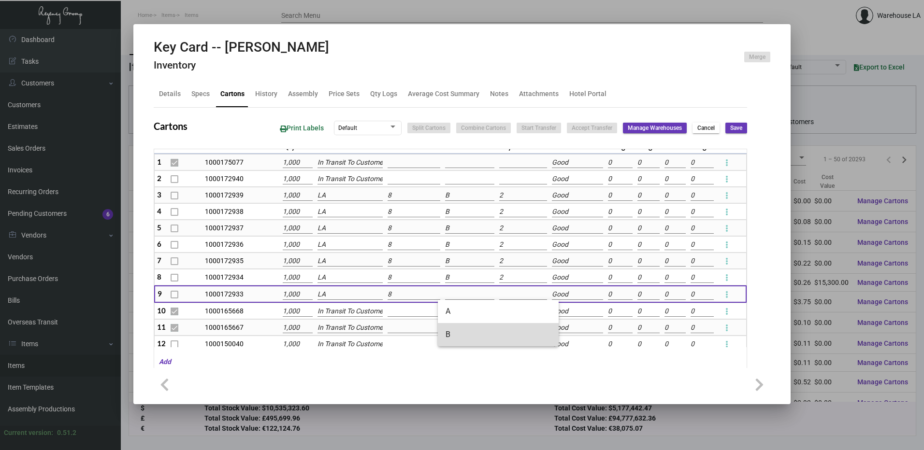
click at [455, 336] on span "B" at bounding box center [497, 334] width 105 height 23
type input "B"
click at [506, 294] on input at bounding box center [523, 294] width 48 height 11
click at [506, 332] on span "2" at bounding box center [550, 334] width 105 height 23
type input "2"
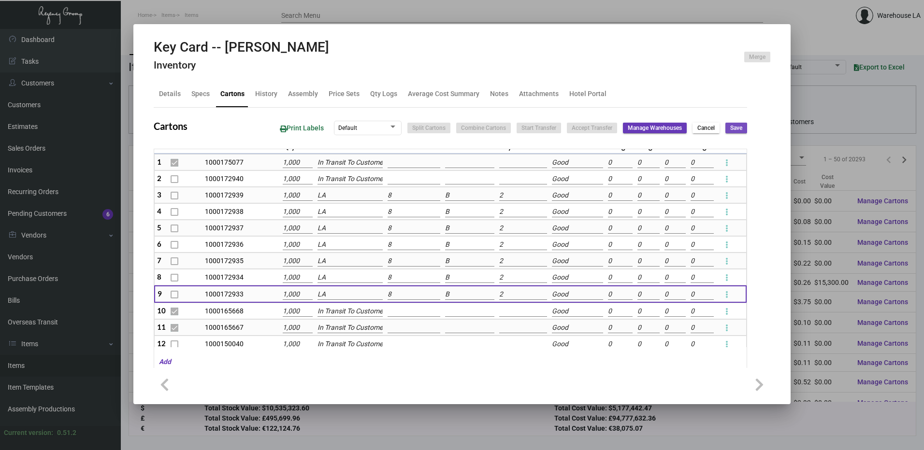
click at [730, 131] on span "Save" at bounding box center [736, 128] width 12 height 8
checkbox input "false"
type input "0"
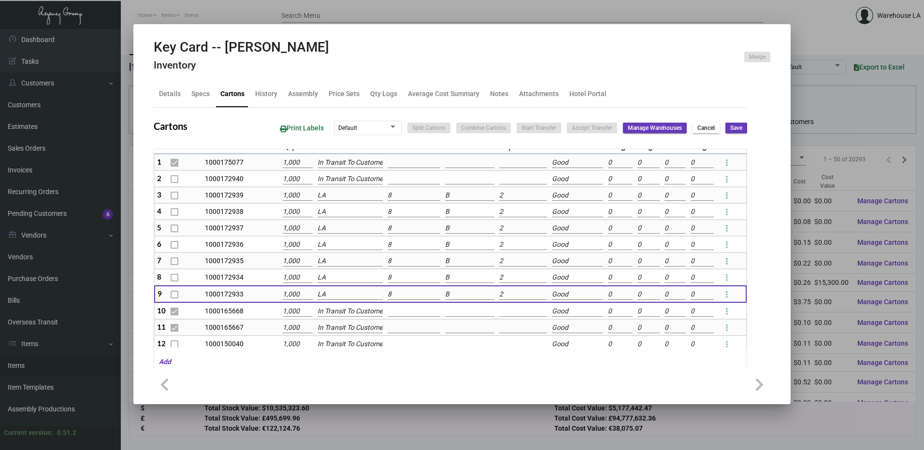
type input "0"
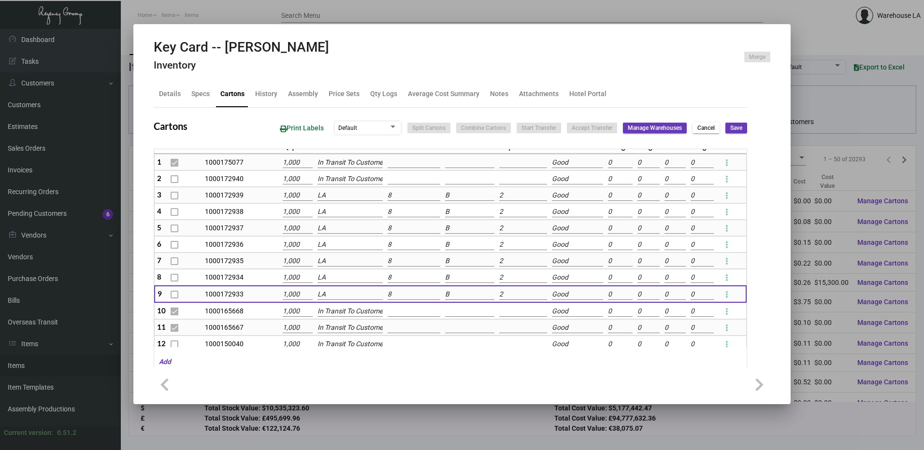
type input "0"
checkbox input "false"
type input "0"
checkbox input "false"
type input "0"
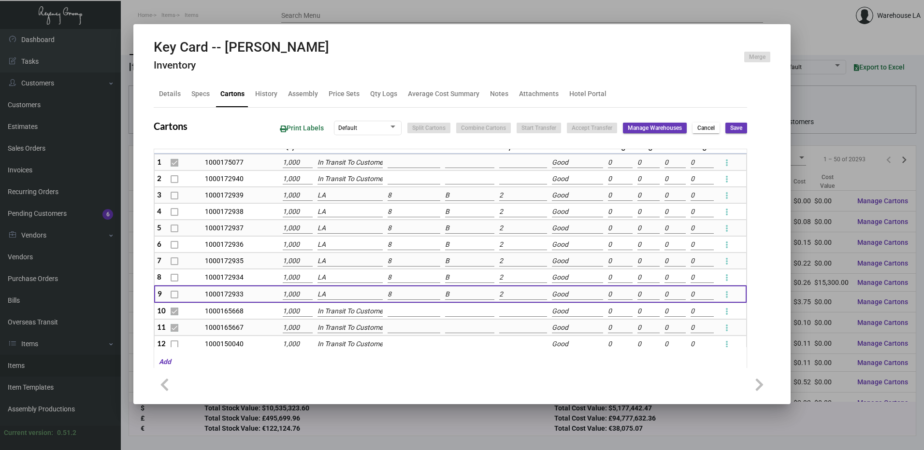
type input "0"
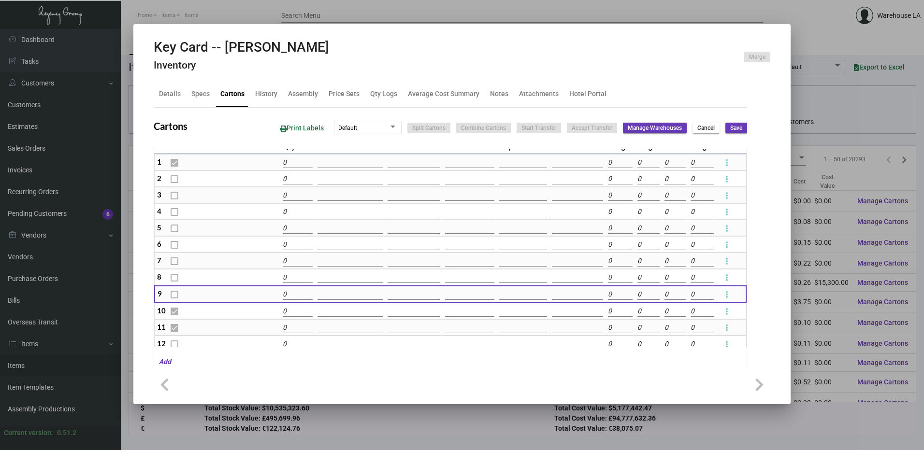
type input "0"
checkbox input "false"
type input "0"
checkbox input "false"
type input "0"
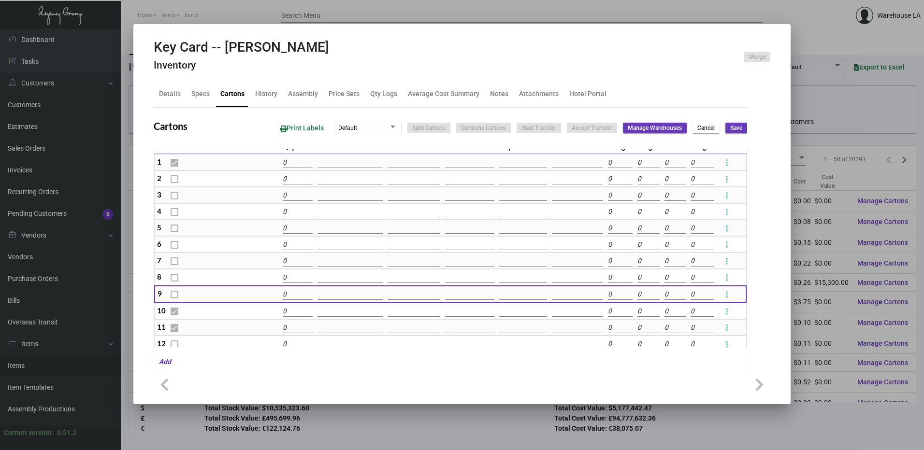
checkbox input "false"
type input "0"
checkbox input "false"
type input "0"
checkbox input "false"
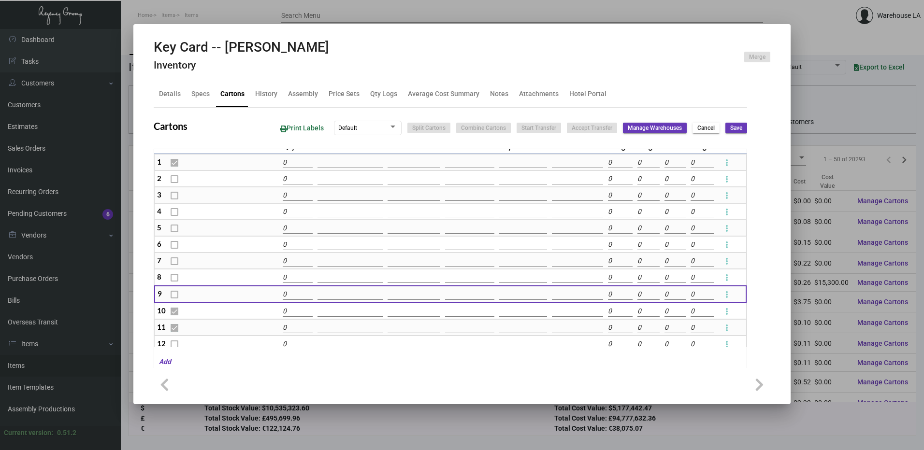
type input "0"
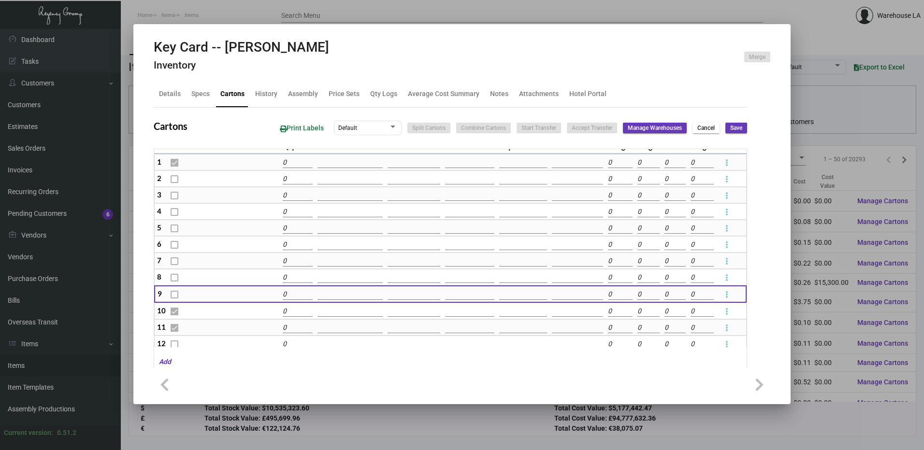
type input "0"
checkbox input "false"
type input "0"
checkbox input "false"
type input "0"
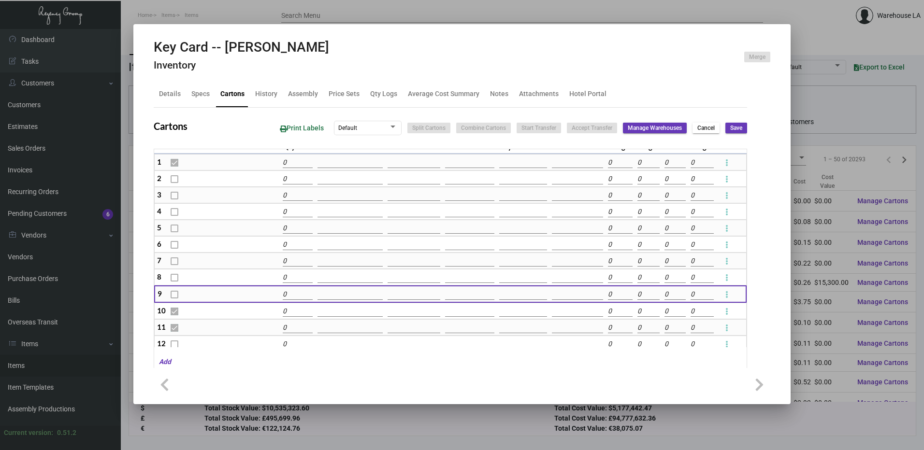
checkbox input "false"
type input "0"
checkbox input "false"
type input "0"
checkbox input "false"
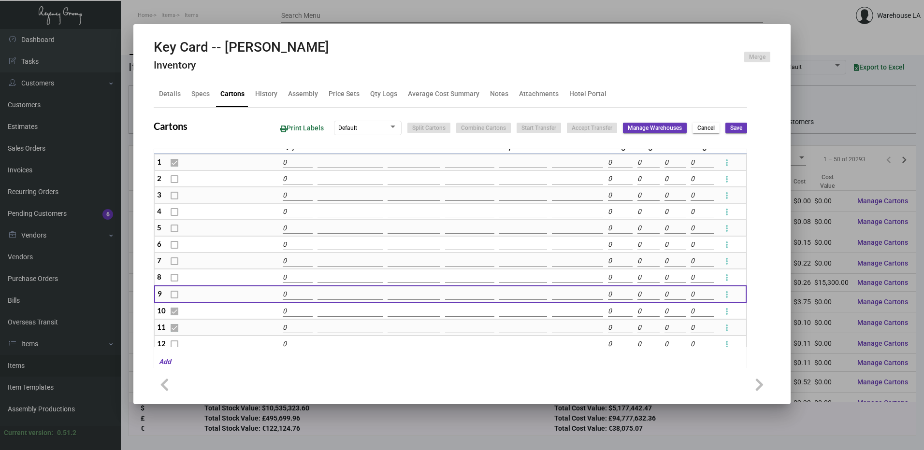
type input "0"
checkbox input "false"
type input "0"
